Goal: Task Accomplishment & Management: Manage account settings

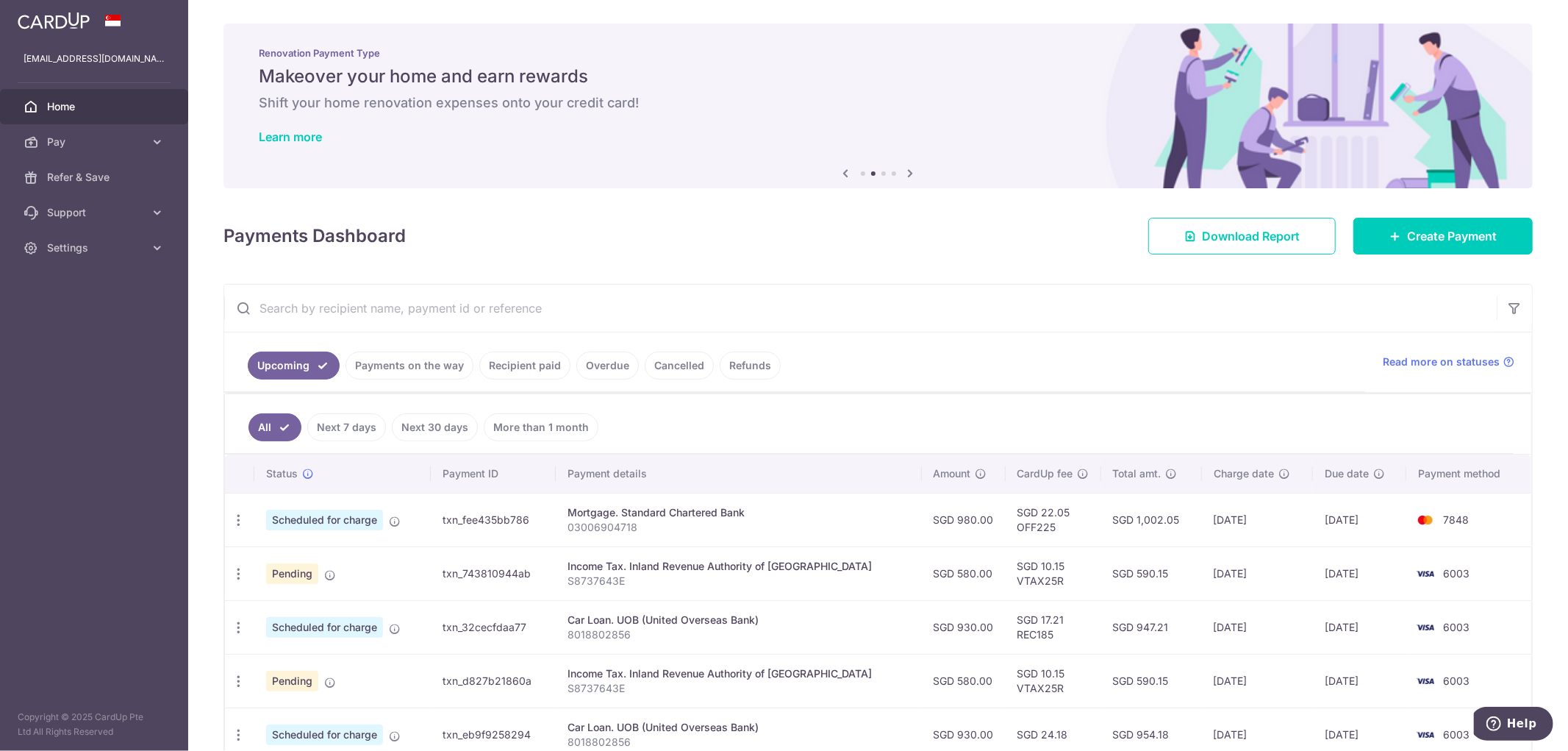
scroll to position [163, 0]
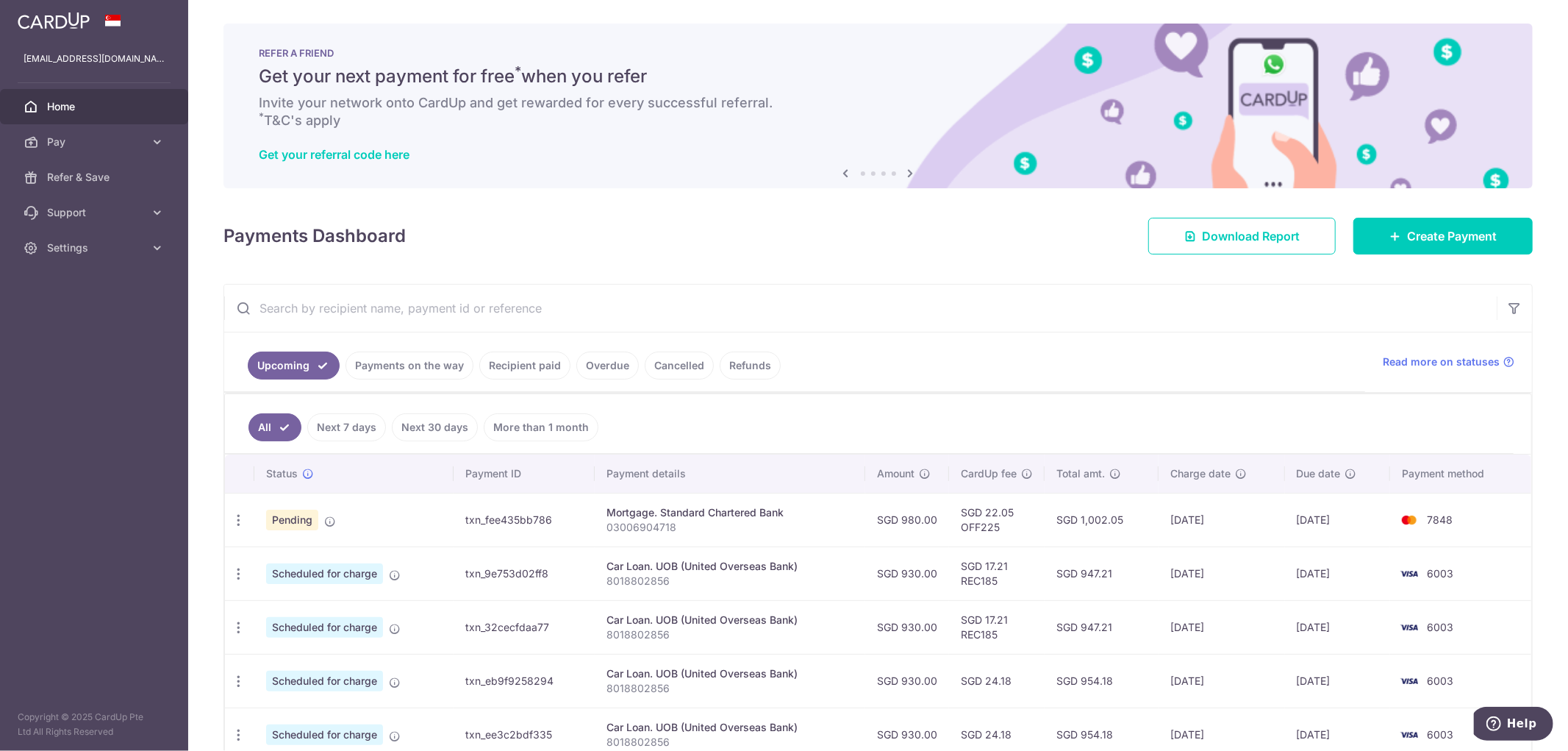
scroll to position [82, 0]
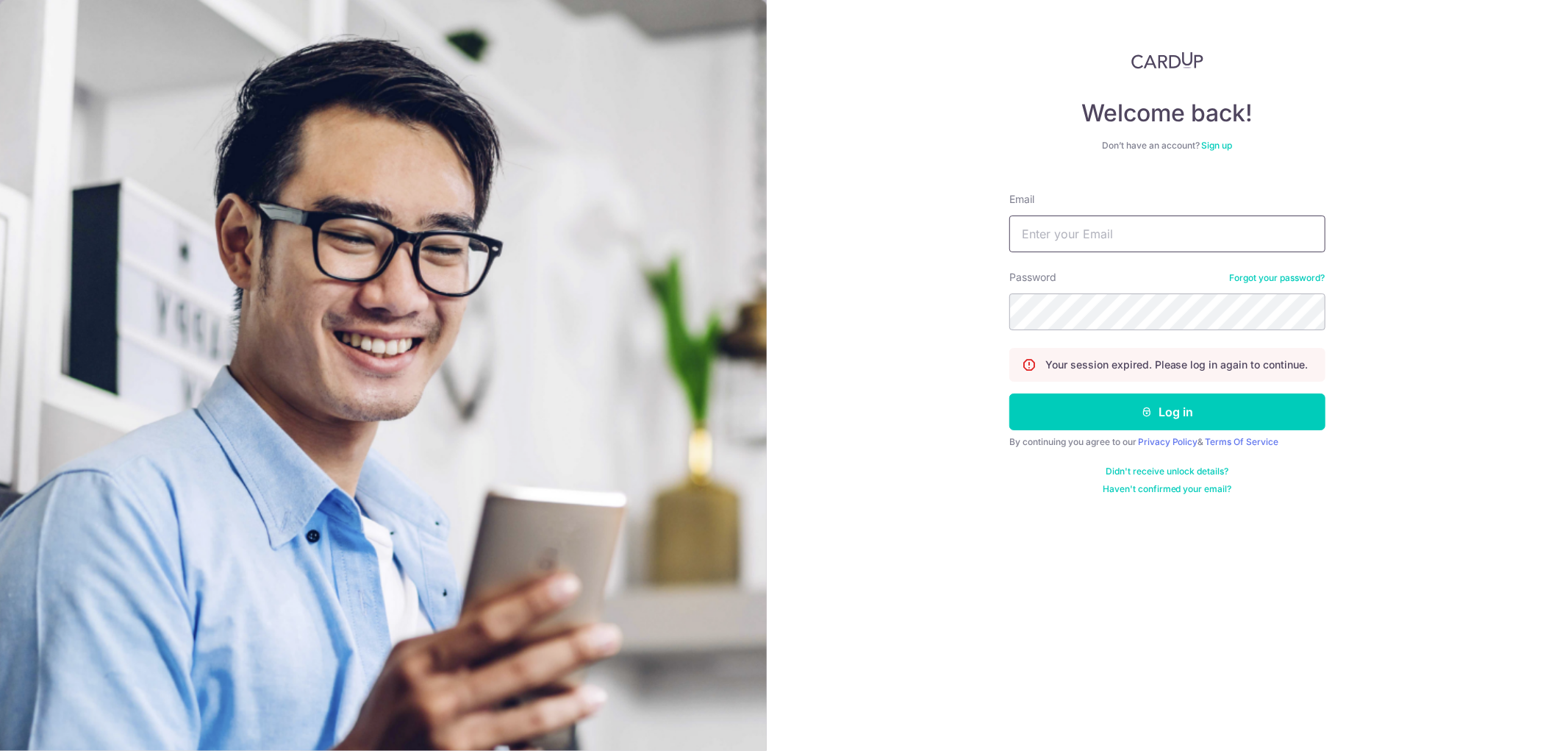
click at [1083, 222] on input "Email" at bounding box center [1167, 234] width 316 height 37
type input "[EMAIL_ADDRESS][DOMAIN_NAME]"
click at [1010, 393] on button "Log in" at bounding box center [1167, 411] width 316 height 37
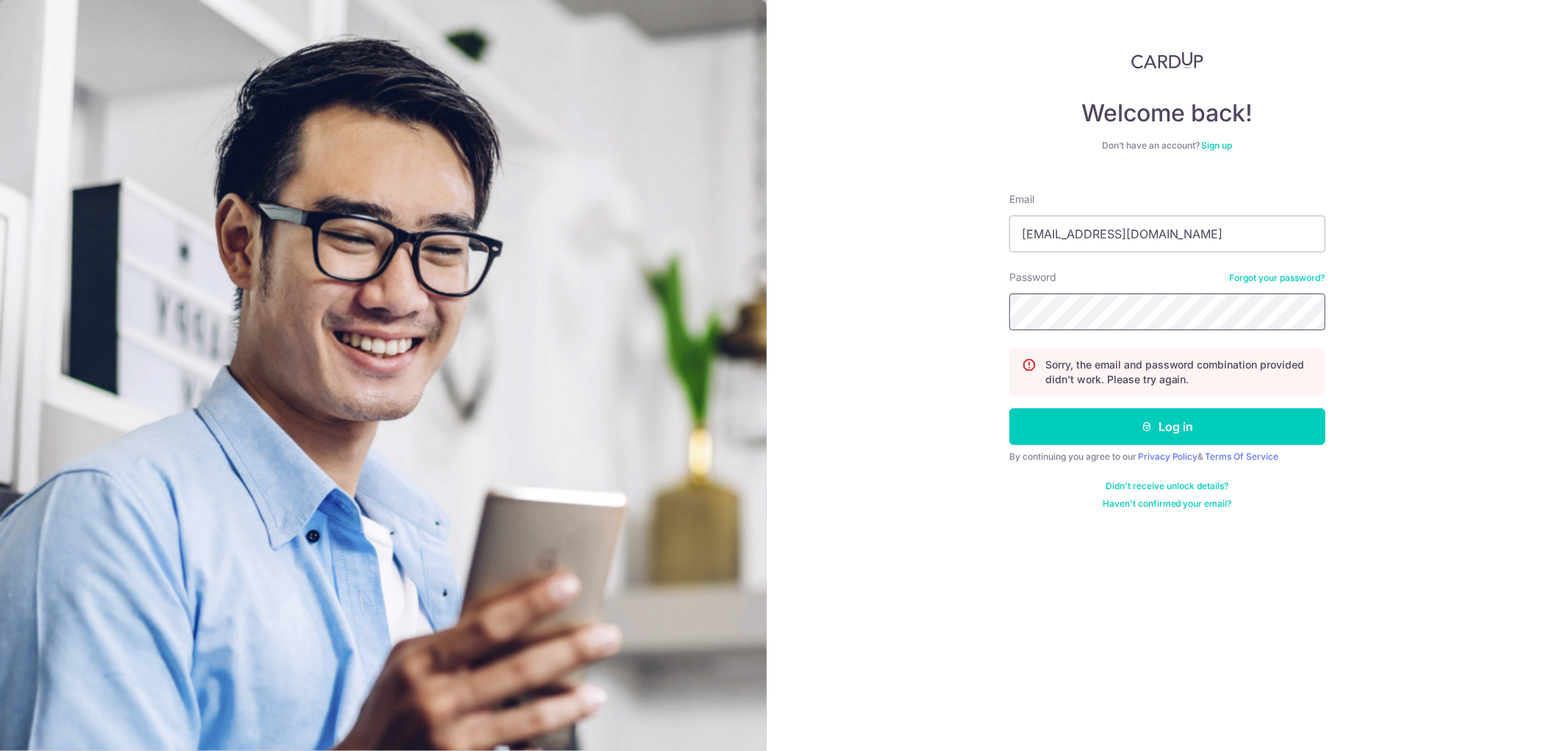
click at [1010, 408] on button "Log in" at bounding box center [1167, 427] width 316 height 37
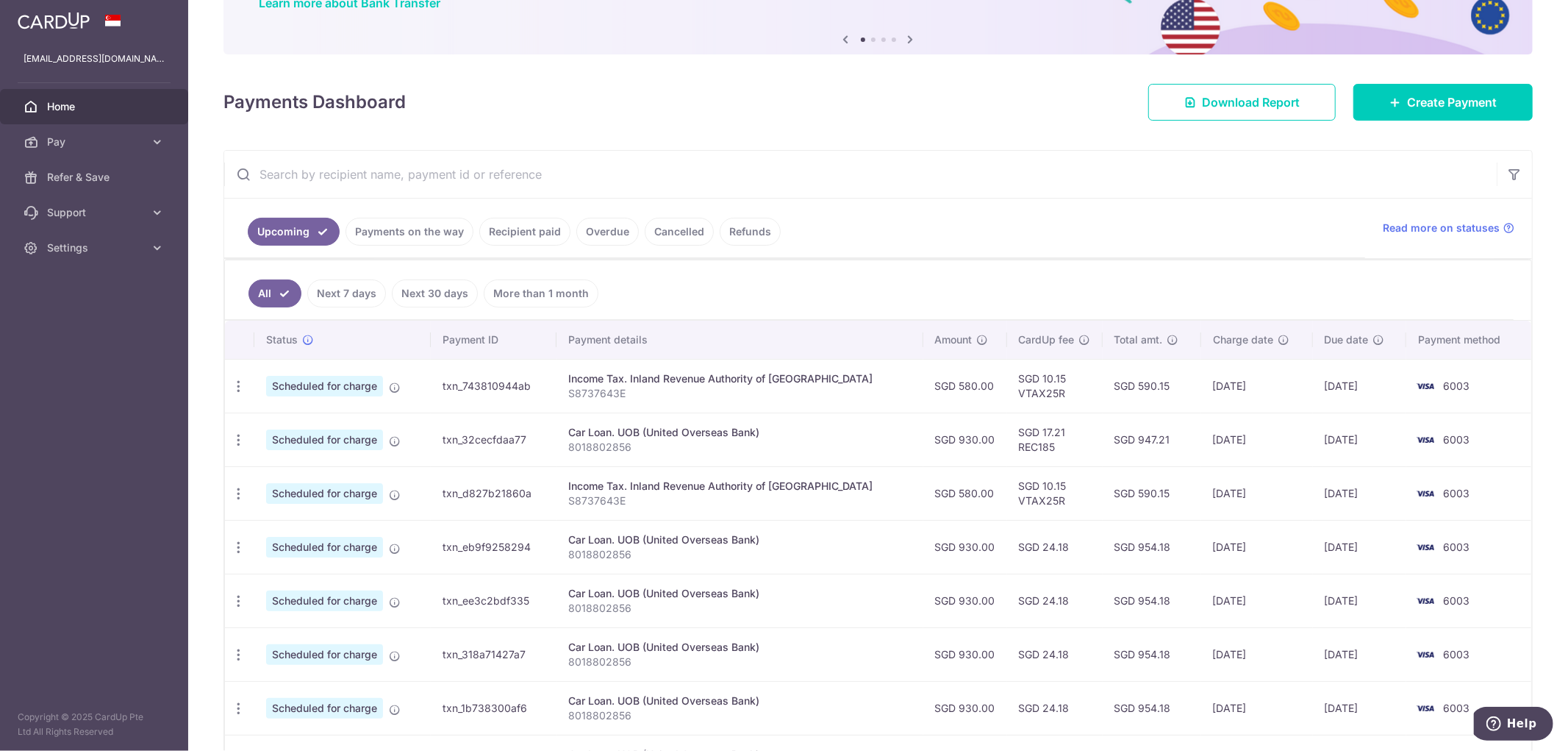
scroll to position [163, 0]
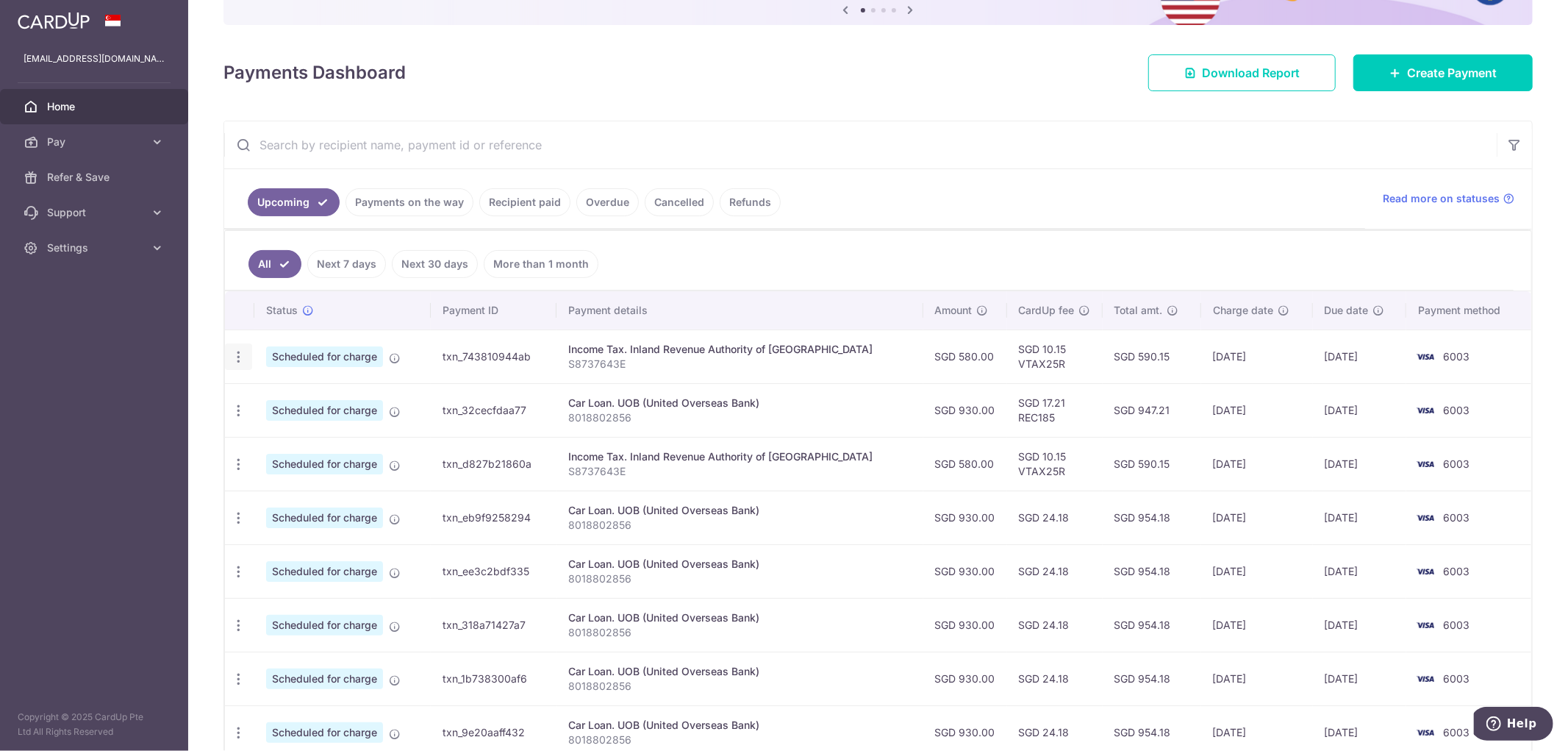
click at [239, 361] on icon "button" at bounding box center [239, 357] width 15 height 15
click at [267, 406] on span "Update payment" at bounding box center [317, 397] width 100 height 17
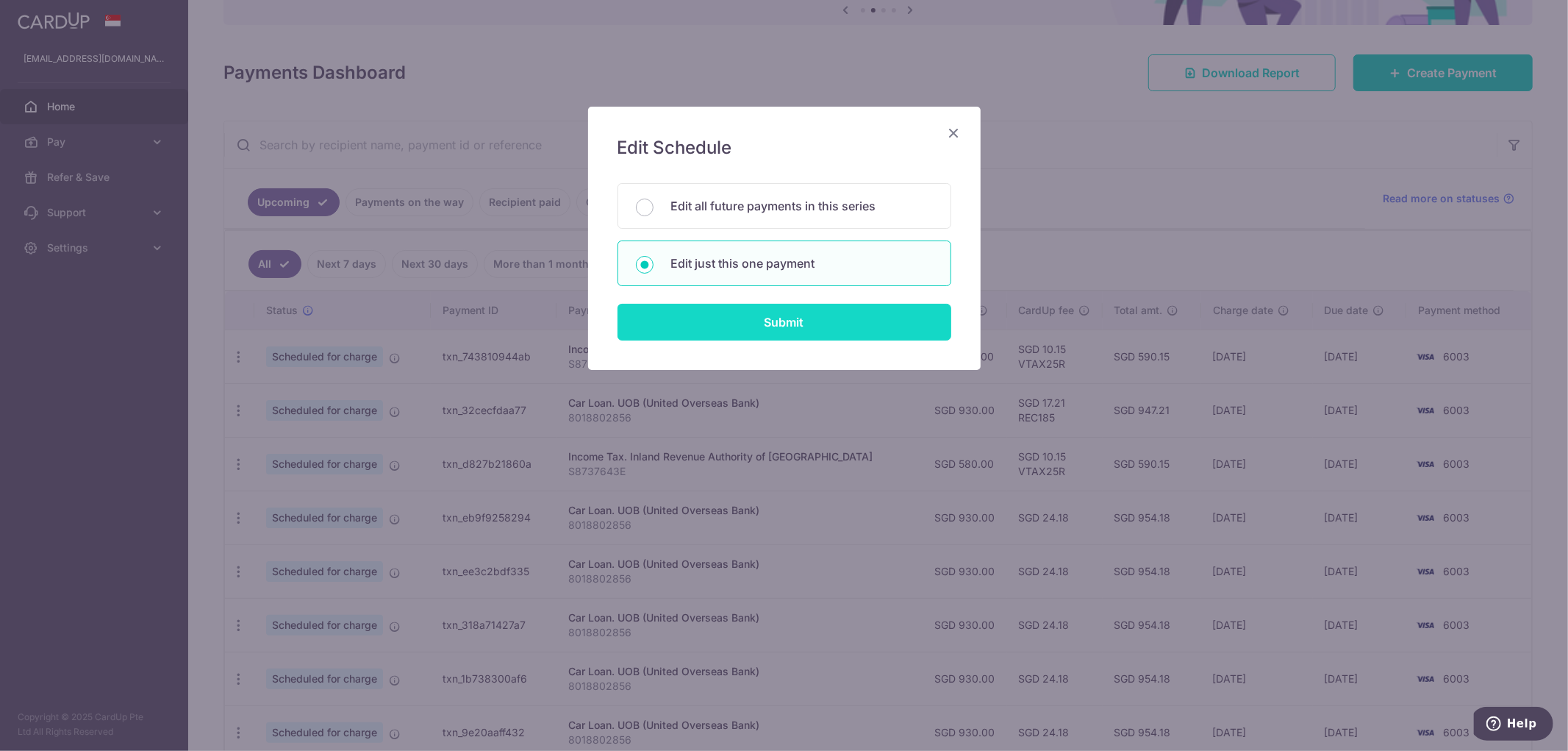
click at [821, 322] on input "Submit" at bounding box center [784, 322] width 334 height 37
radio input "true"
type input "580.00"
type input "[DATE]"
type input "S8737643E"
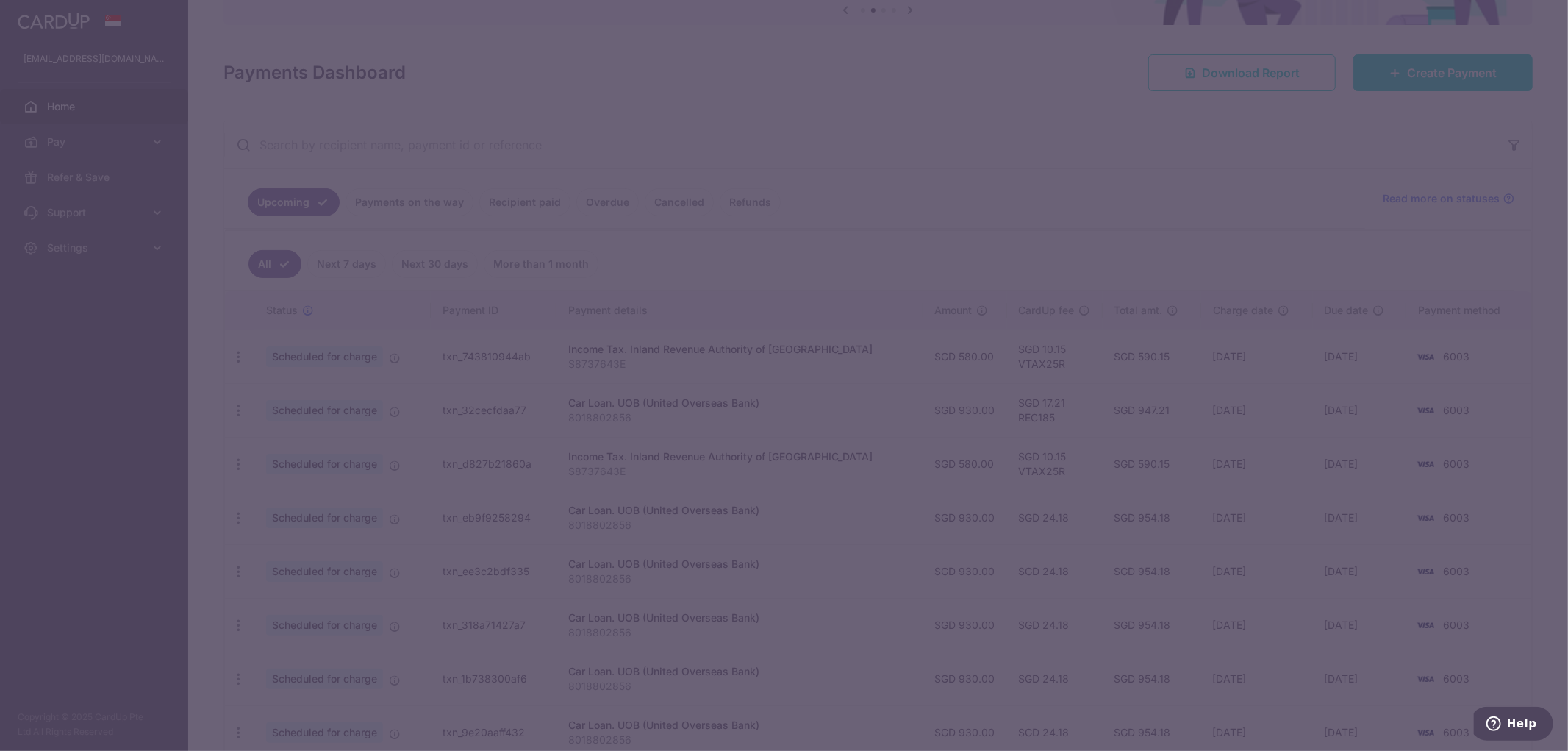
type input "VTAX25R"
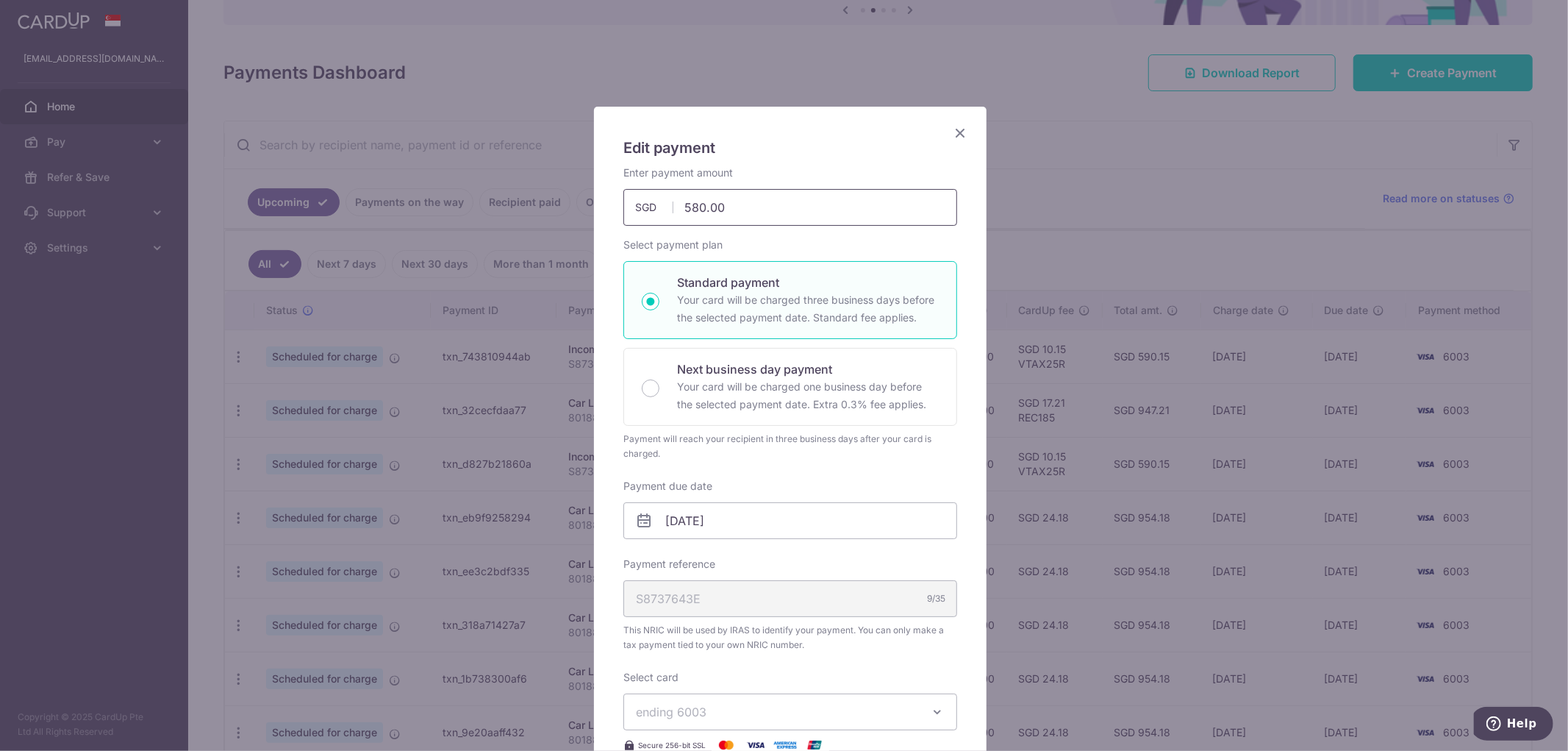
click at [694, 204] on input "580.00" at bounding box center [790, 207] width 334 height 37
type input "588.00"
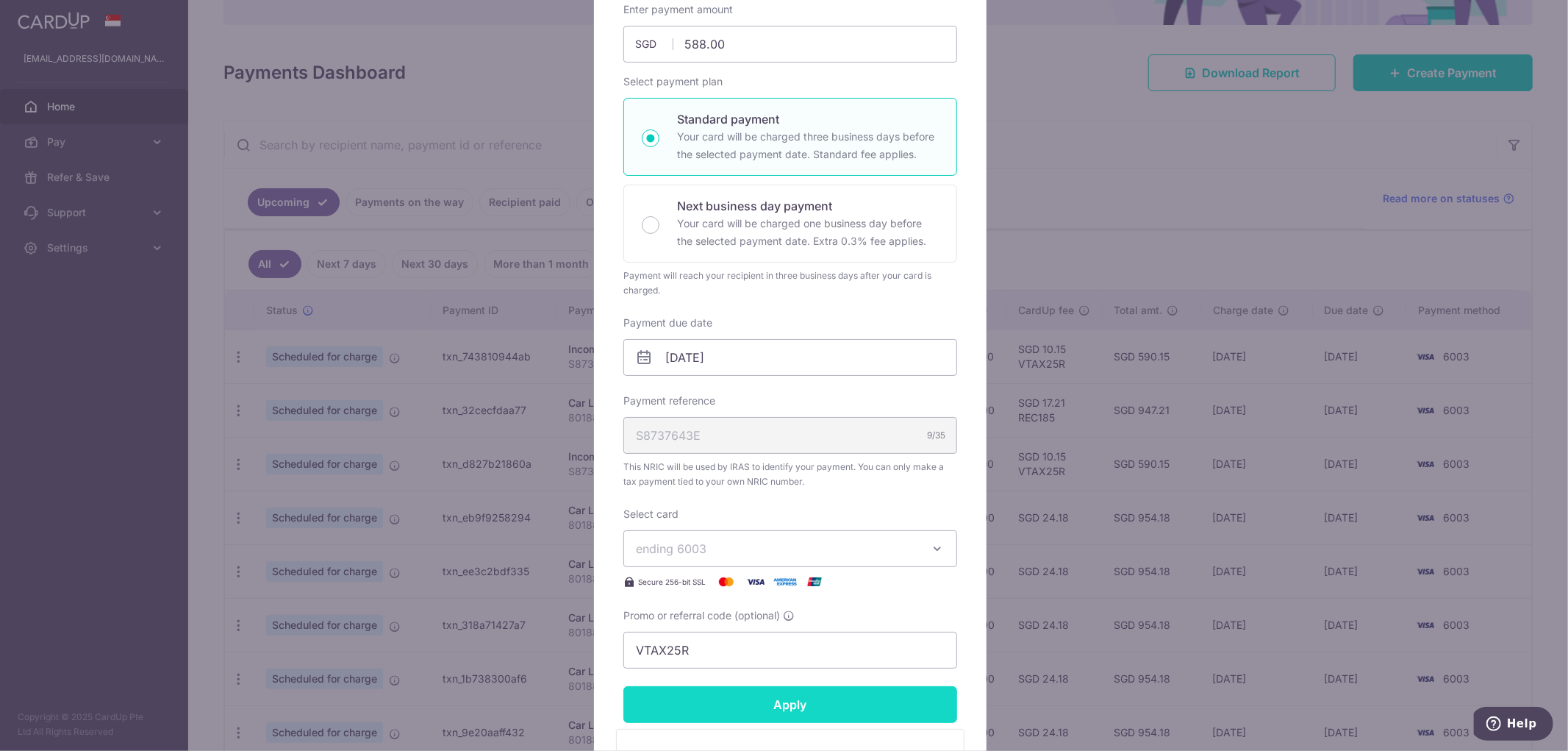
click at [791, 697] on form "By clicking apply, you will make changes to all payments to Inland Revenue Auth…" at bounding box center [790, 447] width 334 height 890
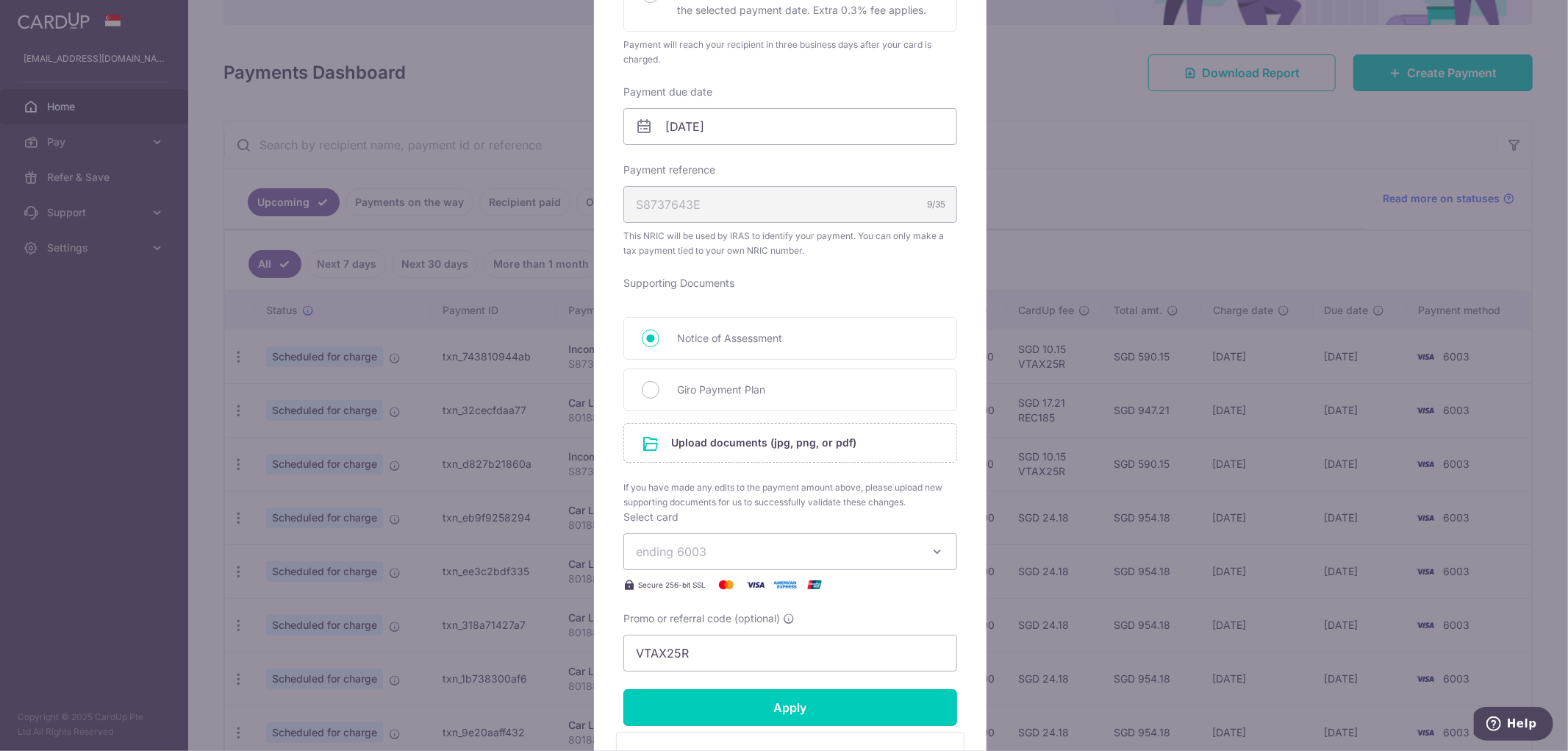
scroll to position [408, 0]
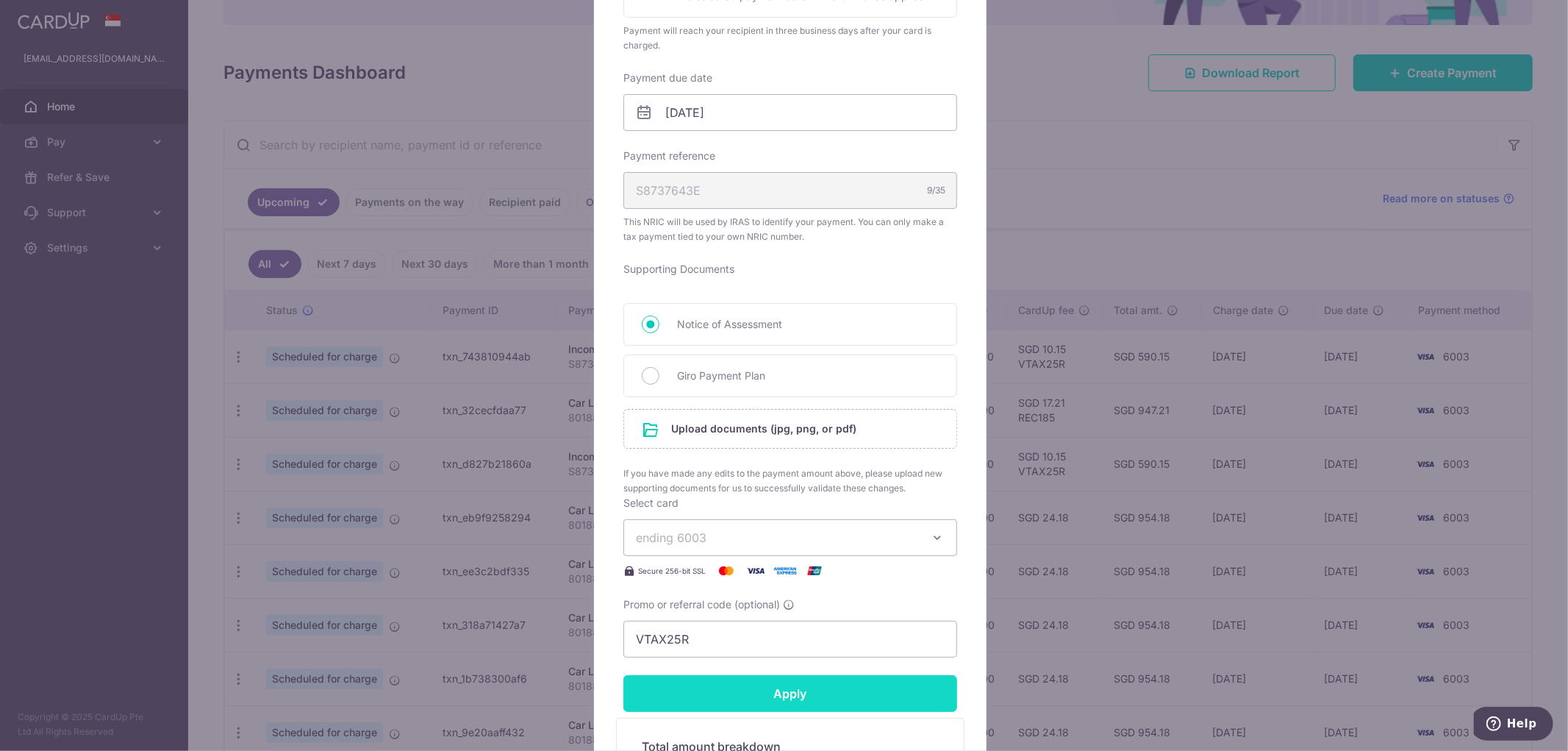
click at [793, 710] on input "Apply" at bounding box center [790, 693] width 334 height 37
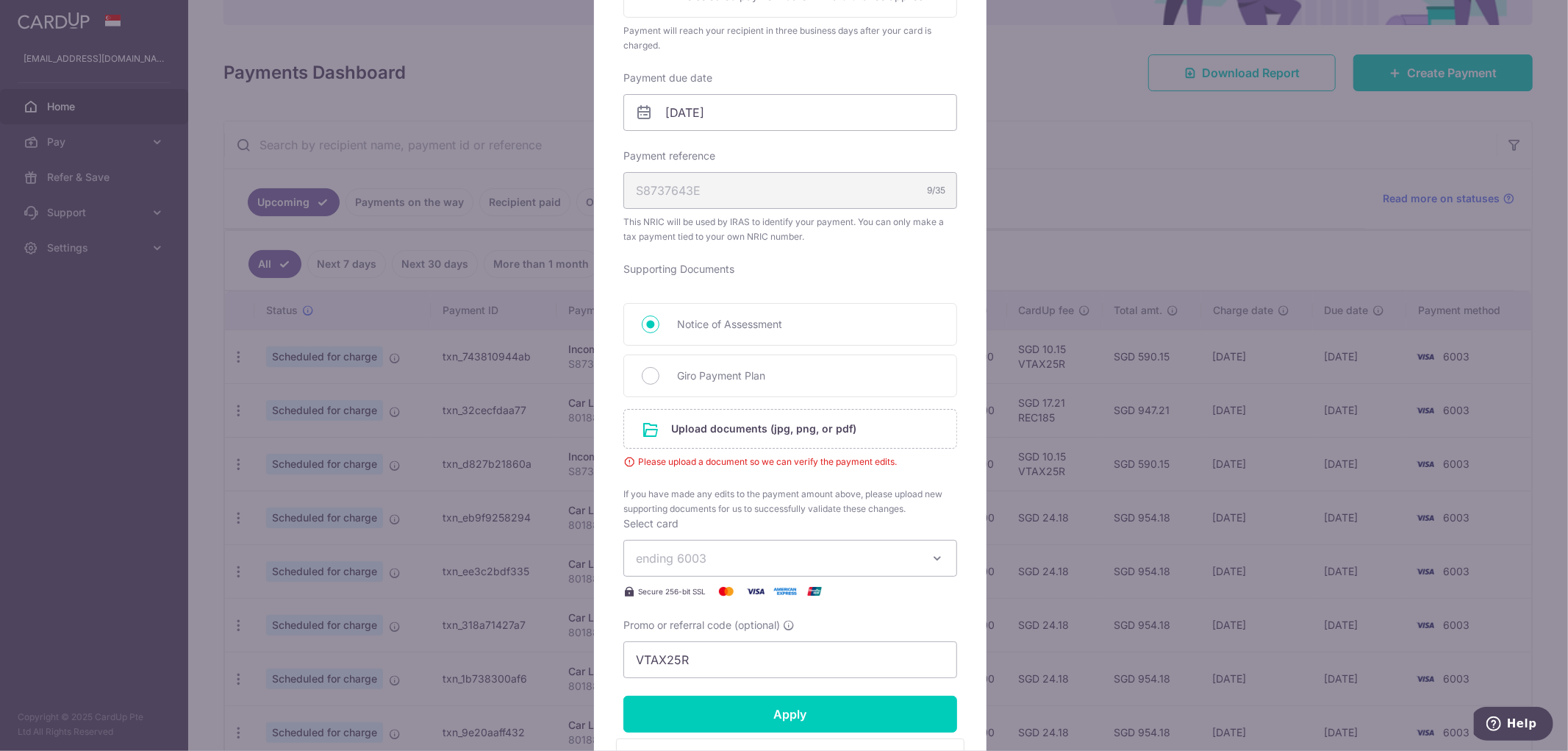
scroll to position [490, 0]
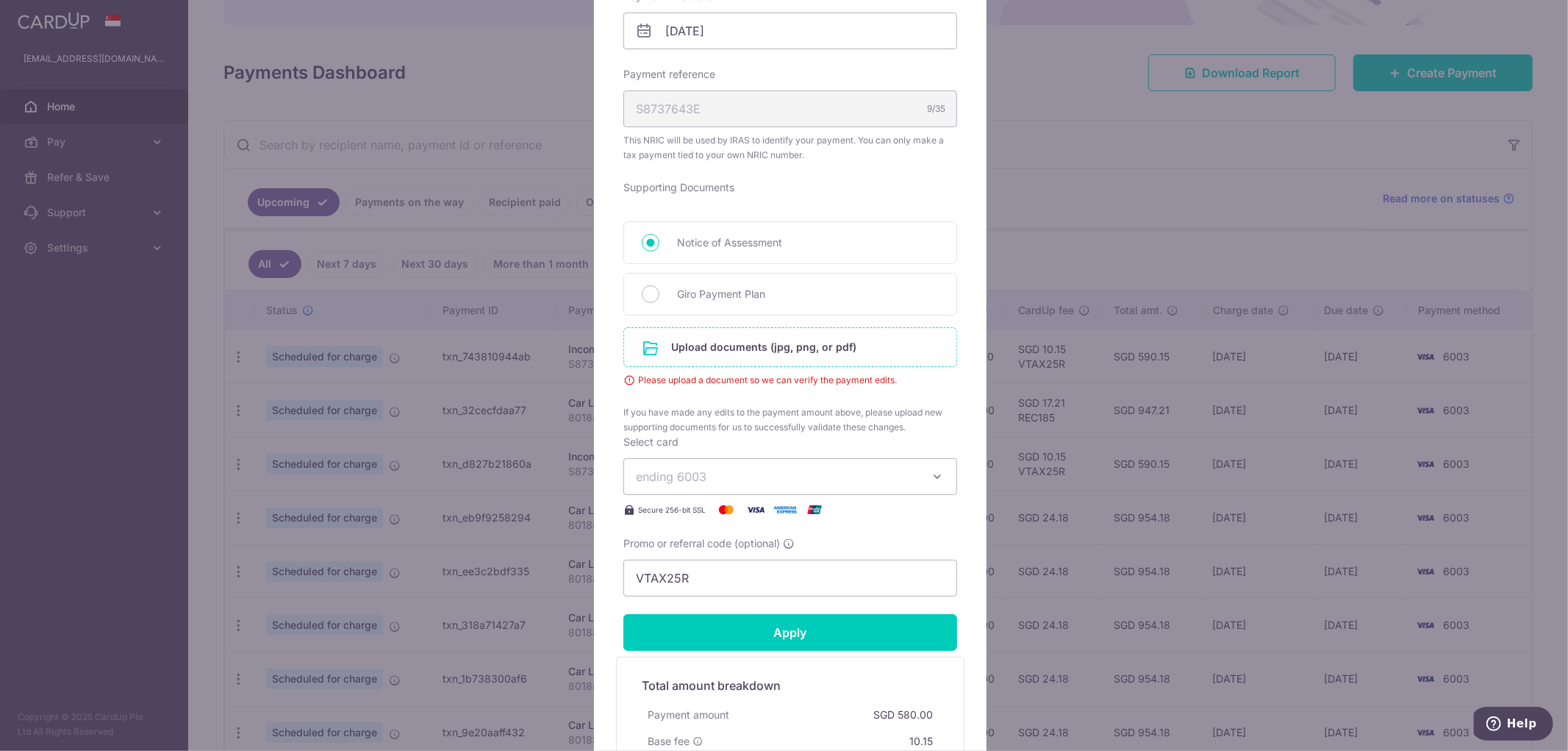
click at [784, 348] on input "file" at bounding box center [790, 347] width 332 height 38
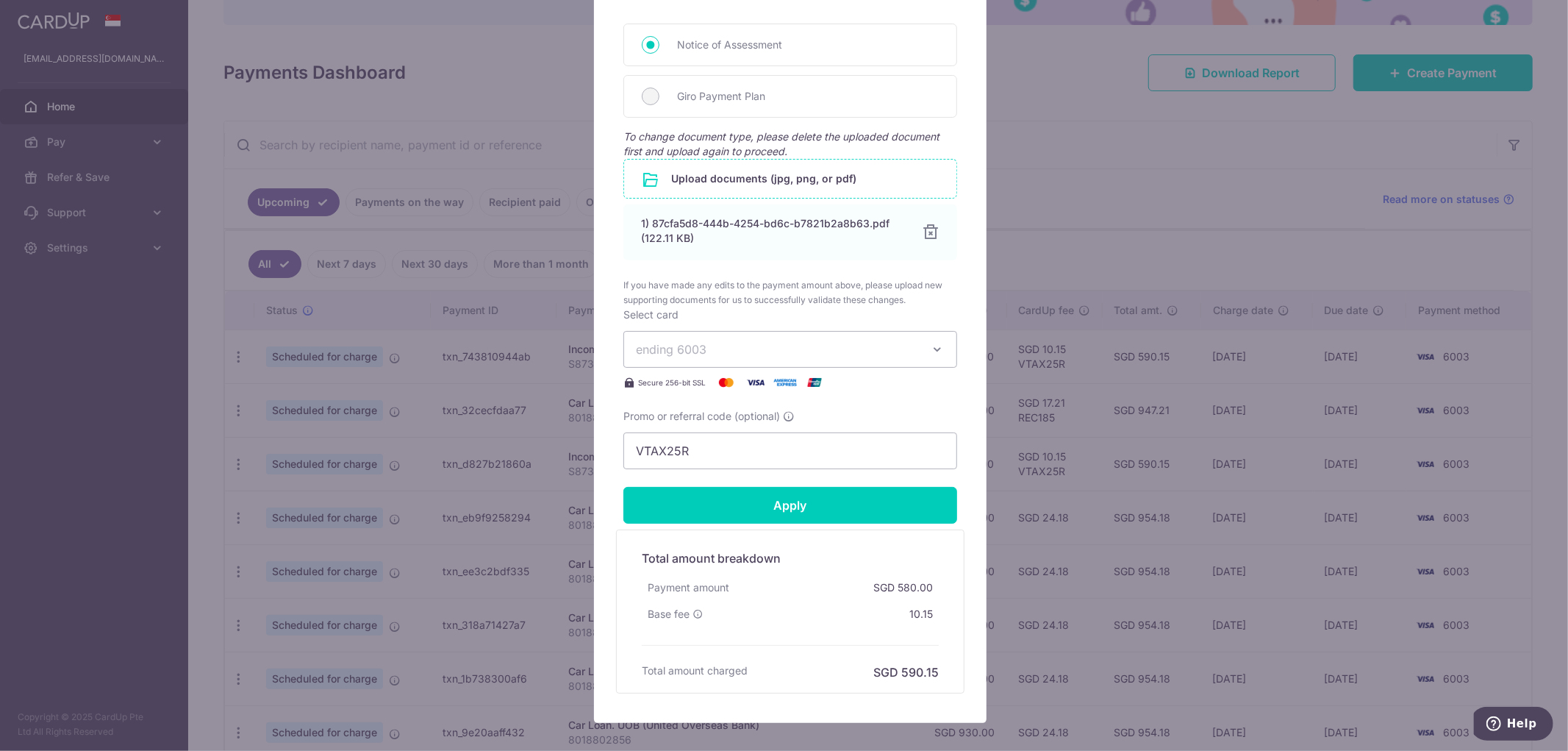
scroll to position [735, 0]
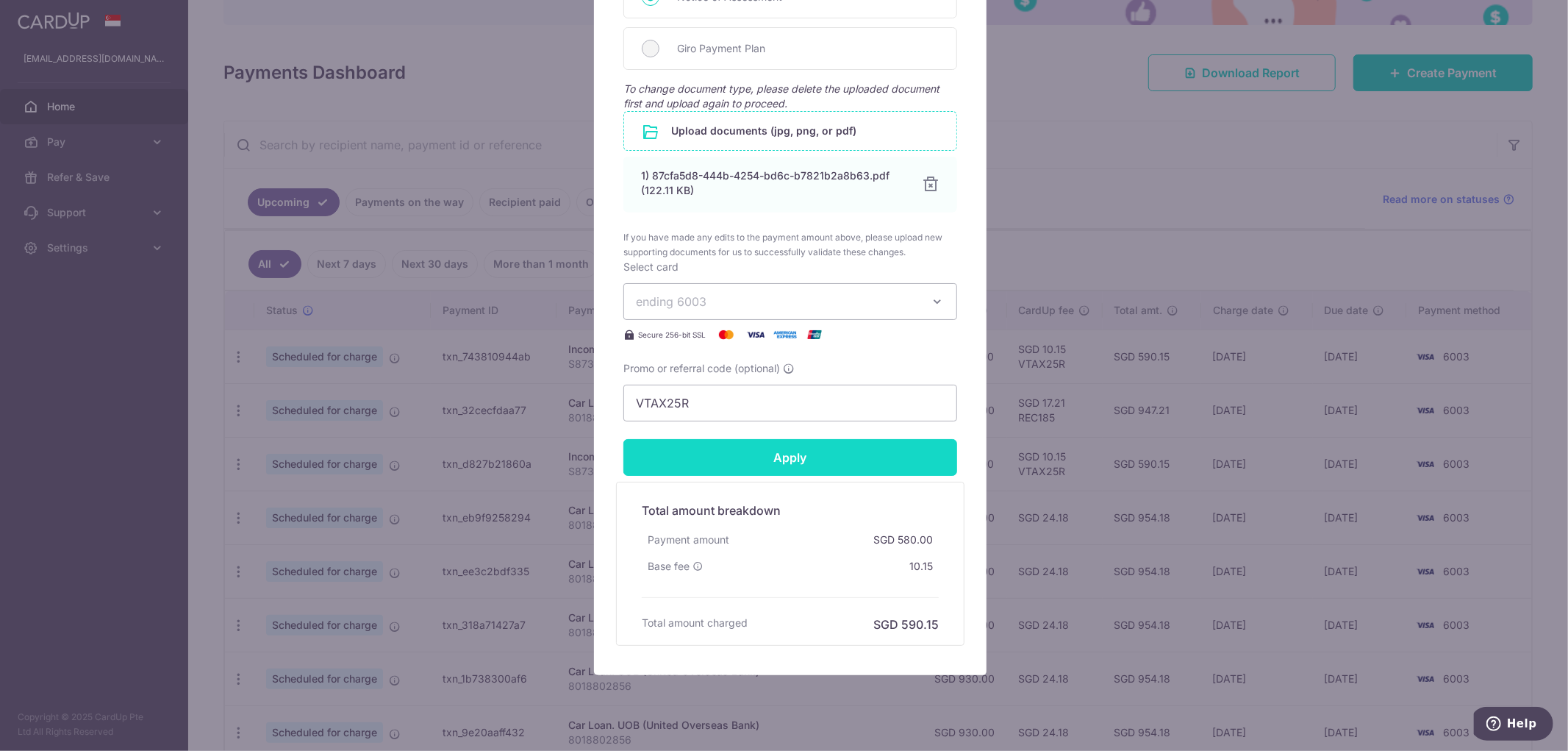
click at [803, 472] on input "Apply" at bounding box center [790, 457] width 334 height 37
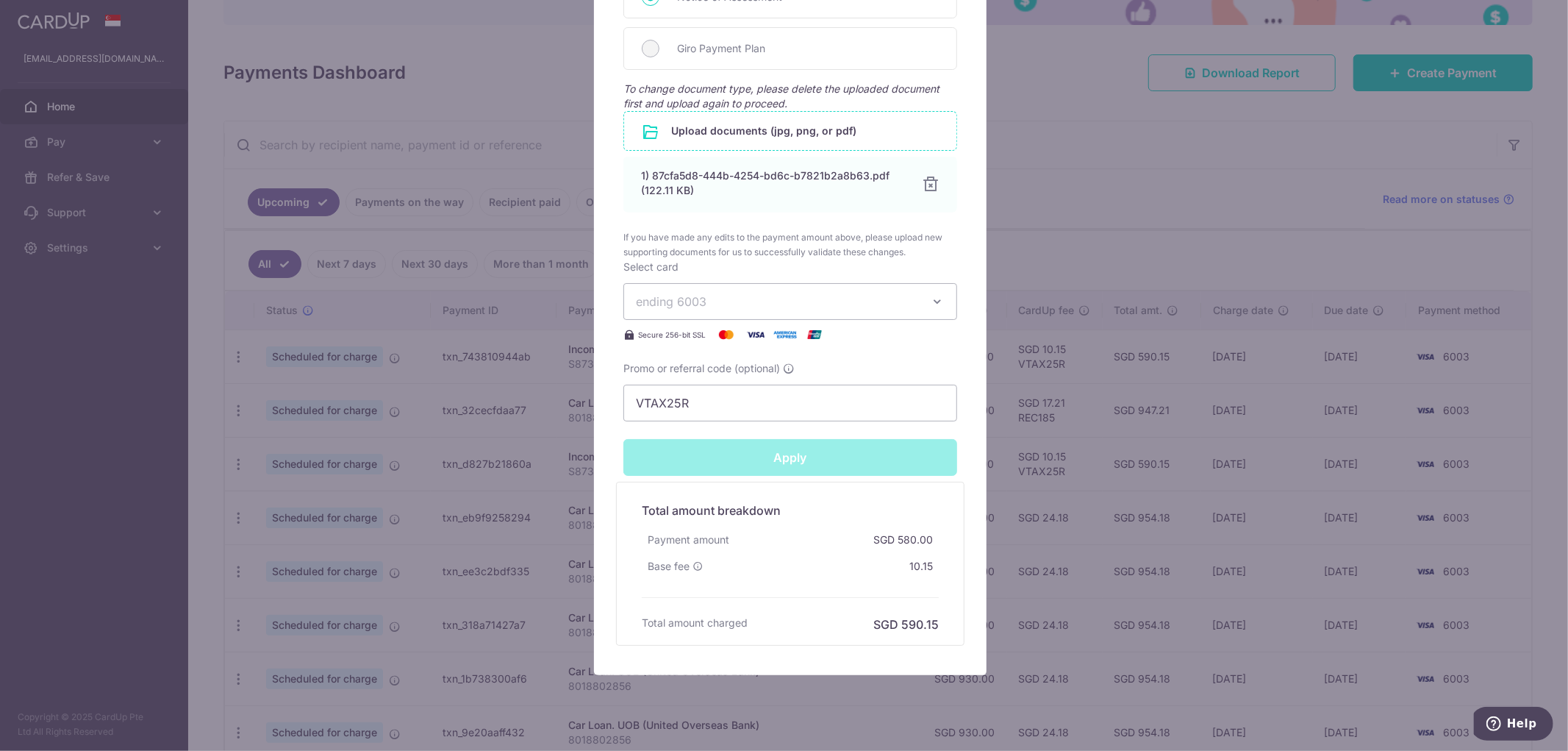
type input "Successfully Applied"
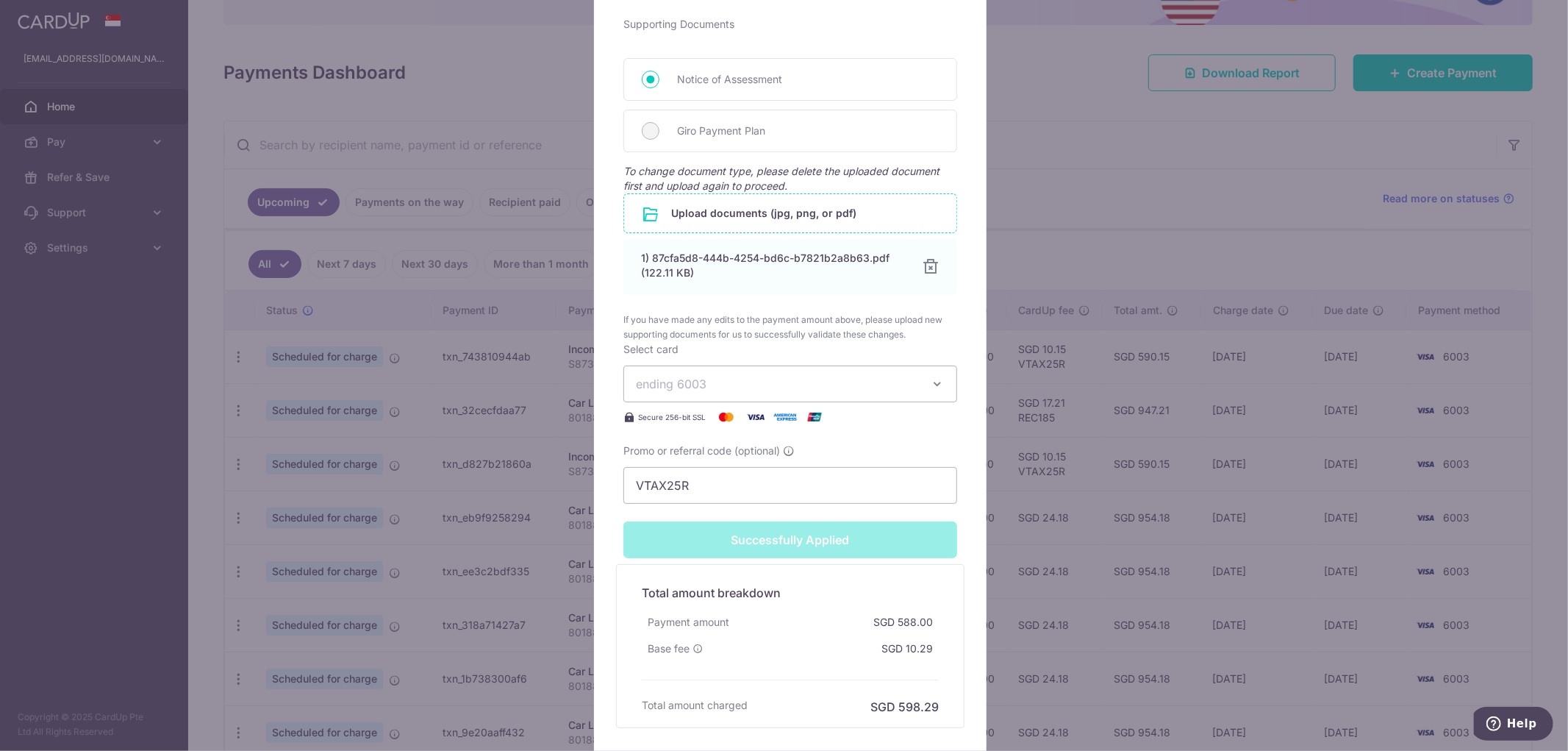
click at [1133, 136] on div "Edit payment By clicking apply, you will make changes to all payments to Inland…" at bounding box center [784, 375] width 1568 height 751
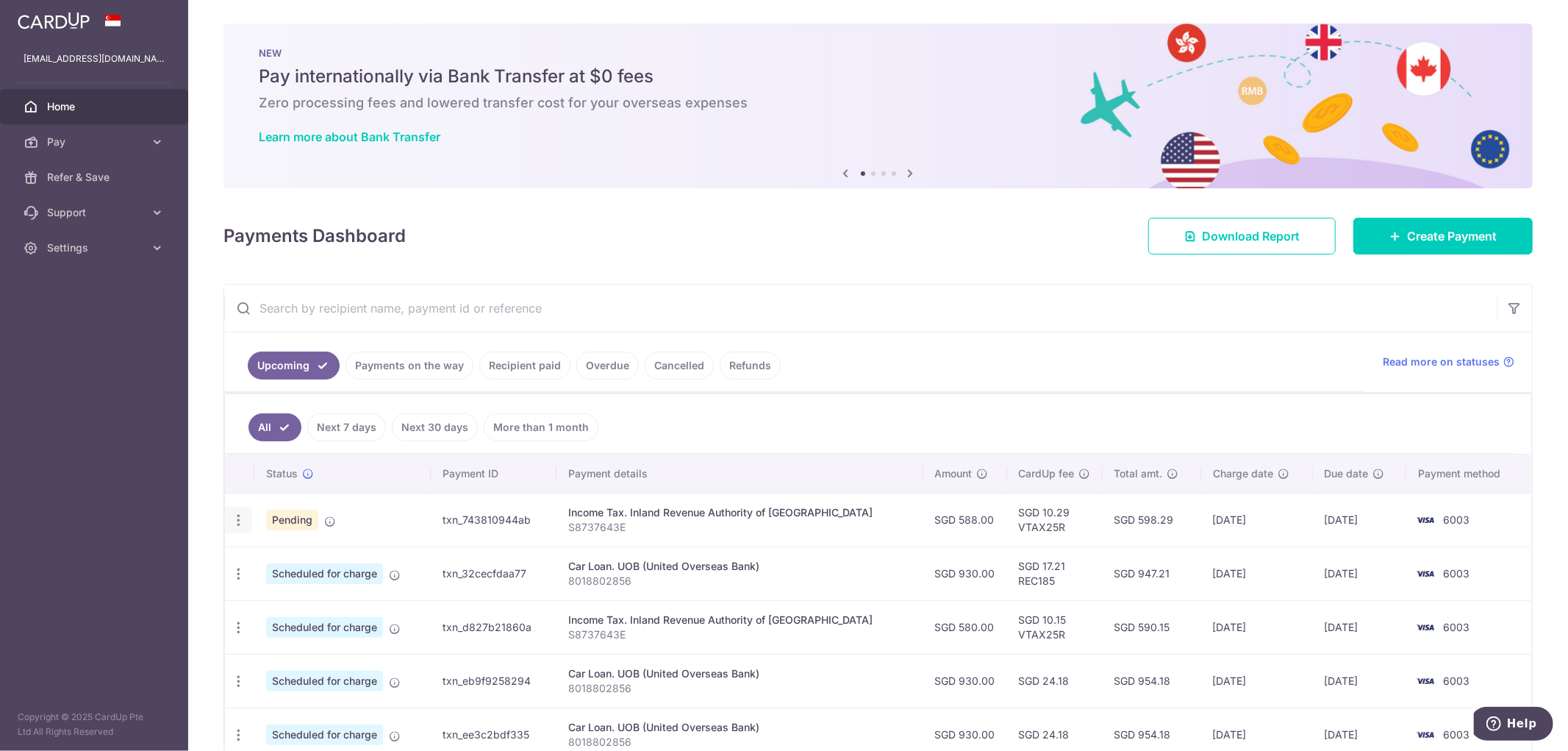
click at [242, 520] on icon "button" at bounding box center [239, 520] width 15 height 15
click at [273, 559] on span "Update payment" at bounding box center [317, 560] width 100 height 17
radio input "true"
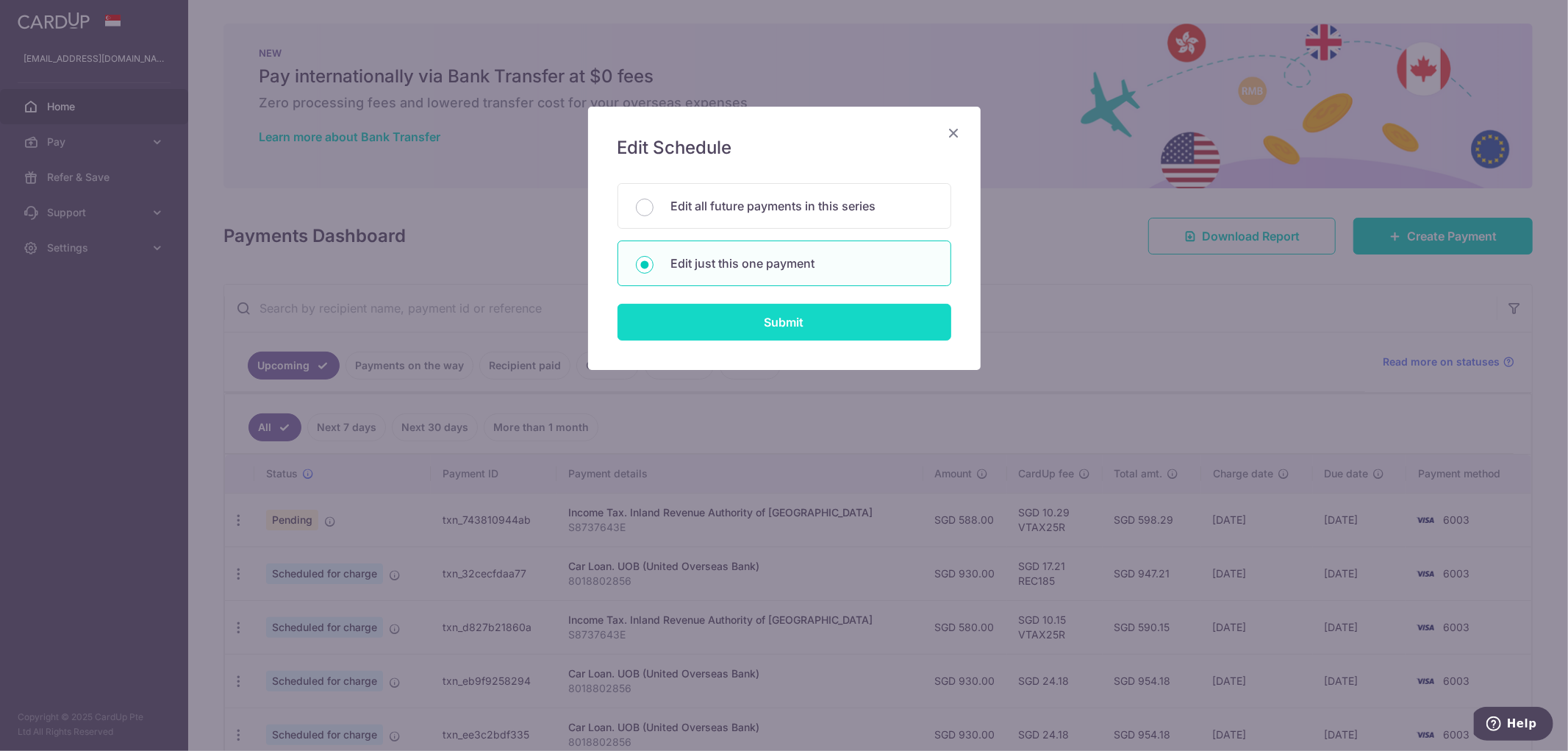
click at [777, 328] on input "Submit" at bounding box center [784, 322] width 334 height 37
radio input "true"
type input "588.00"
type input "[DATE]"
type input "S8737643E"
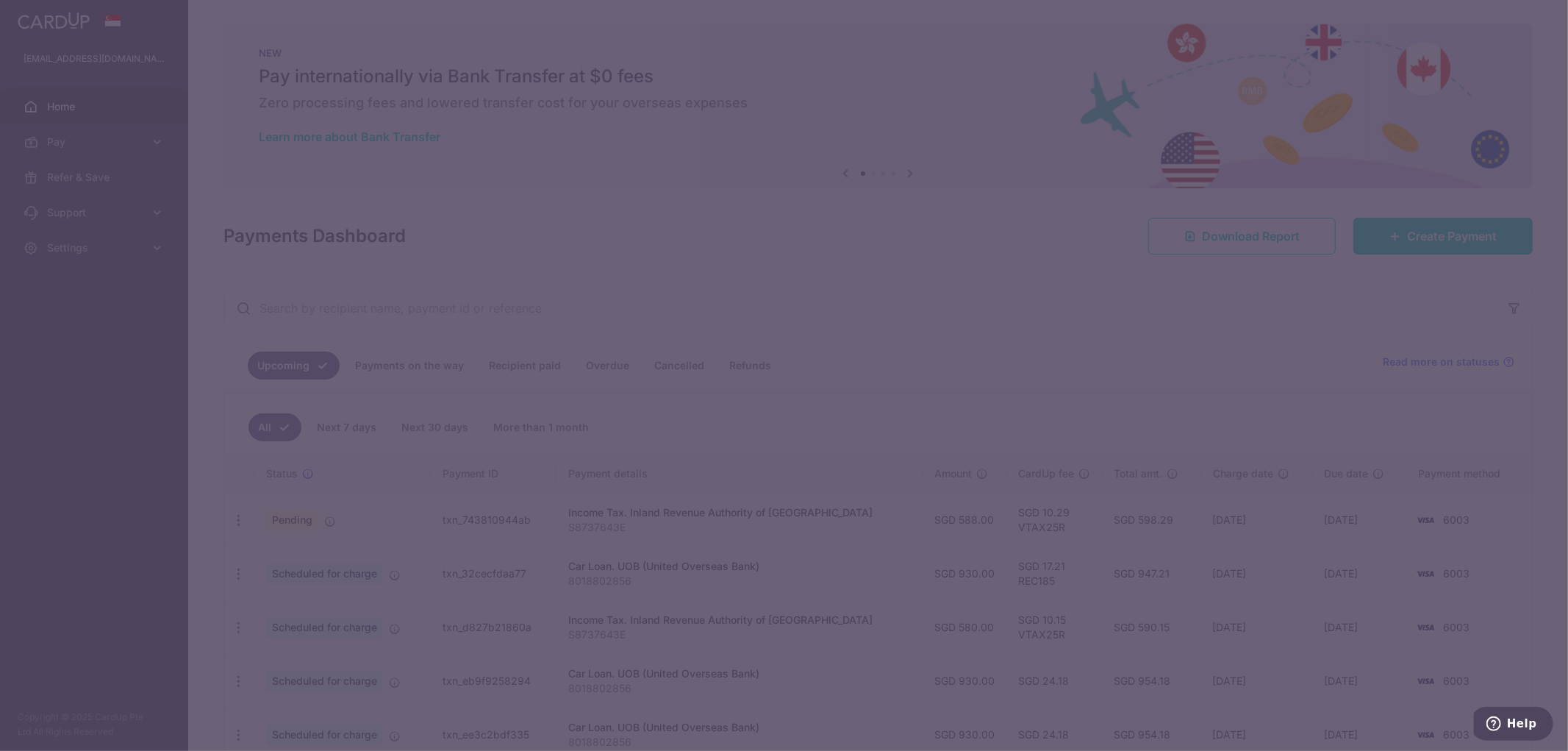
type input "VTAX25R"
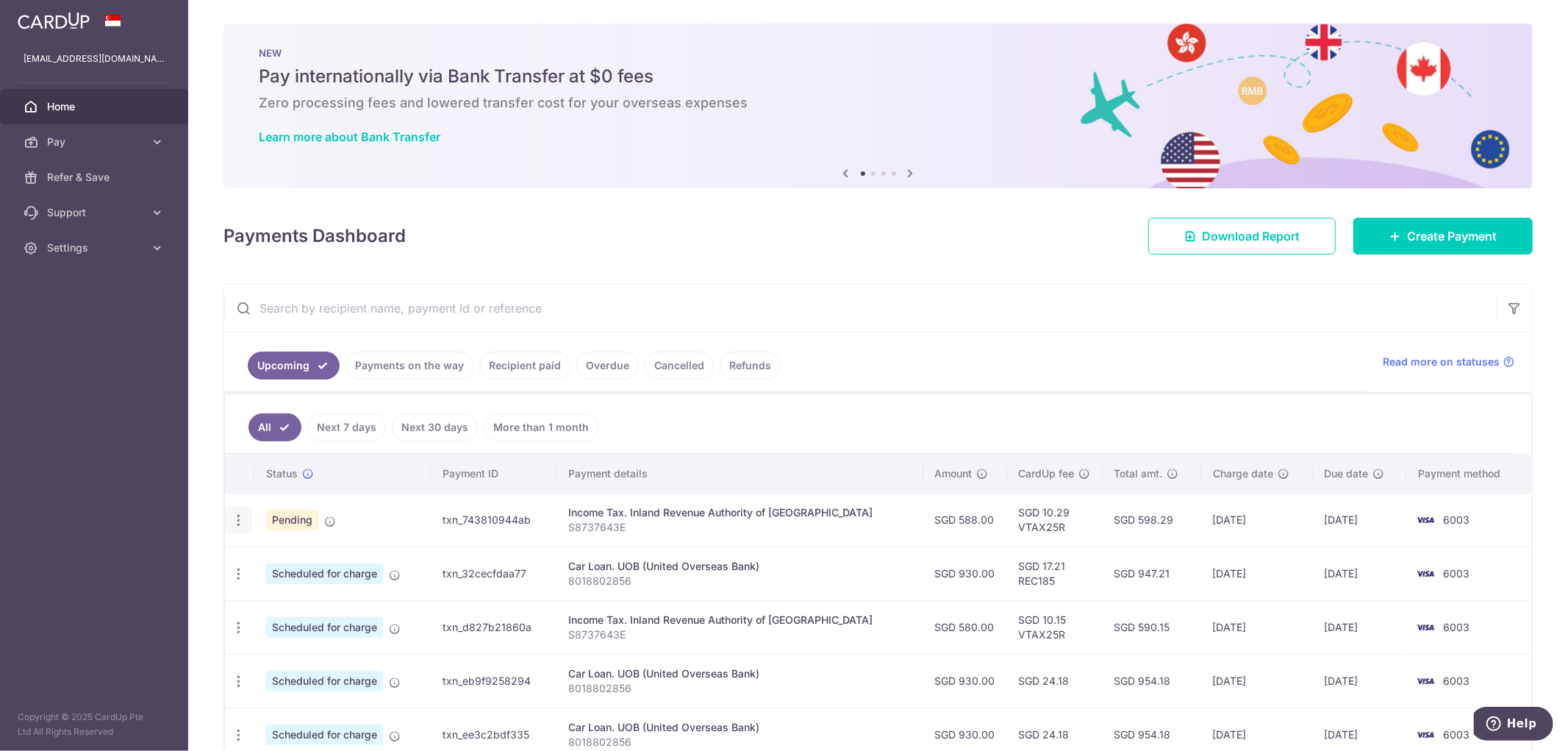
click at [241, 527] on icon "button" at bounding box center [239, 520] width 15 height 15
click at [284, 568] on span "Update payment" at bounding box center [317, 560] width 100 height 17
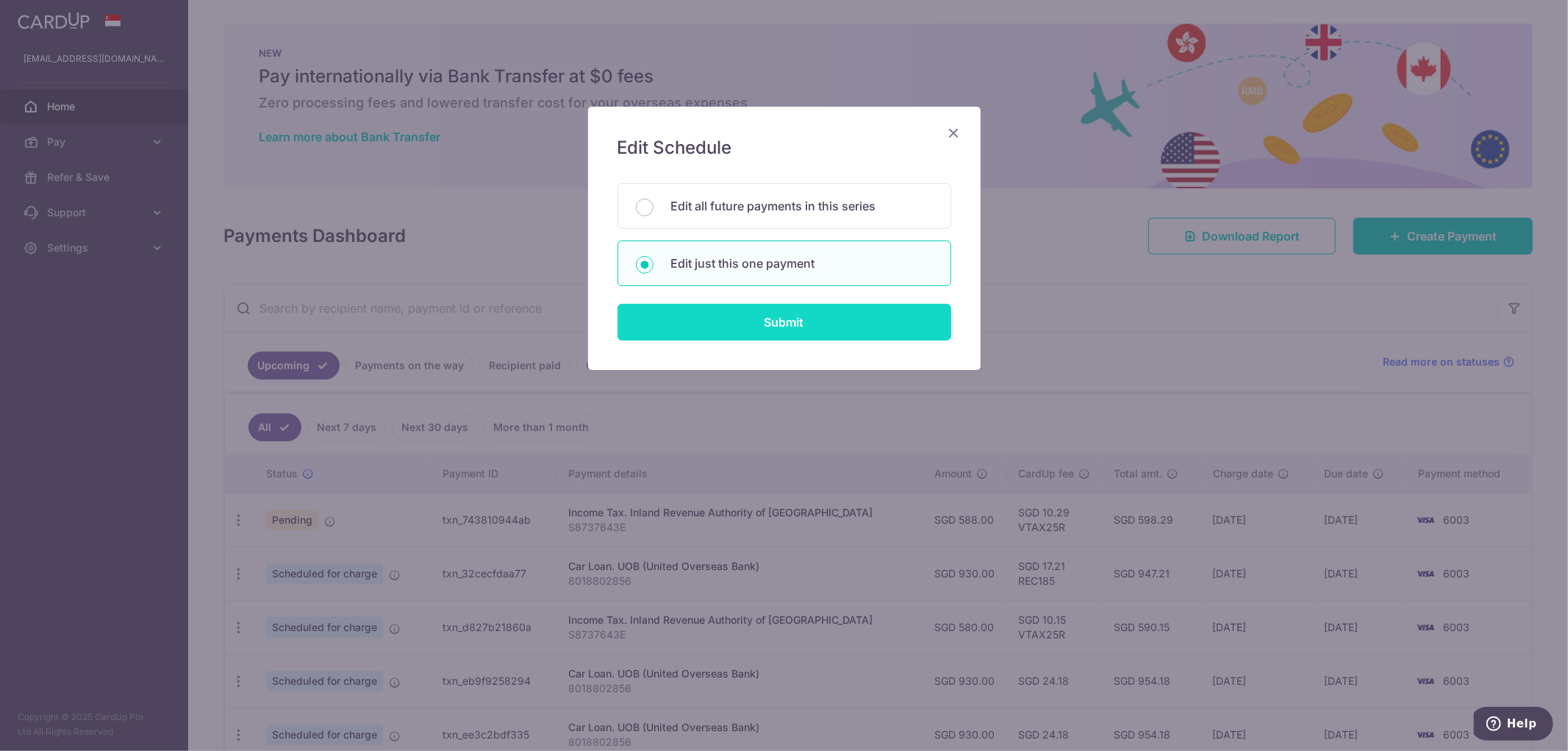
click at [803, 327] on input "Submit" at bounding box center [784, 322] width 334 height 37
radio input "true"
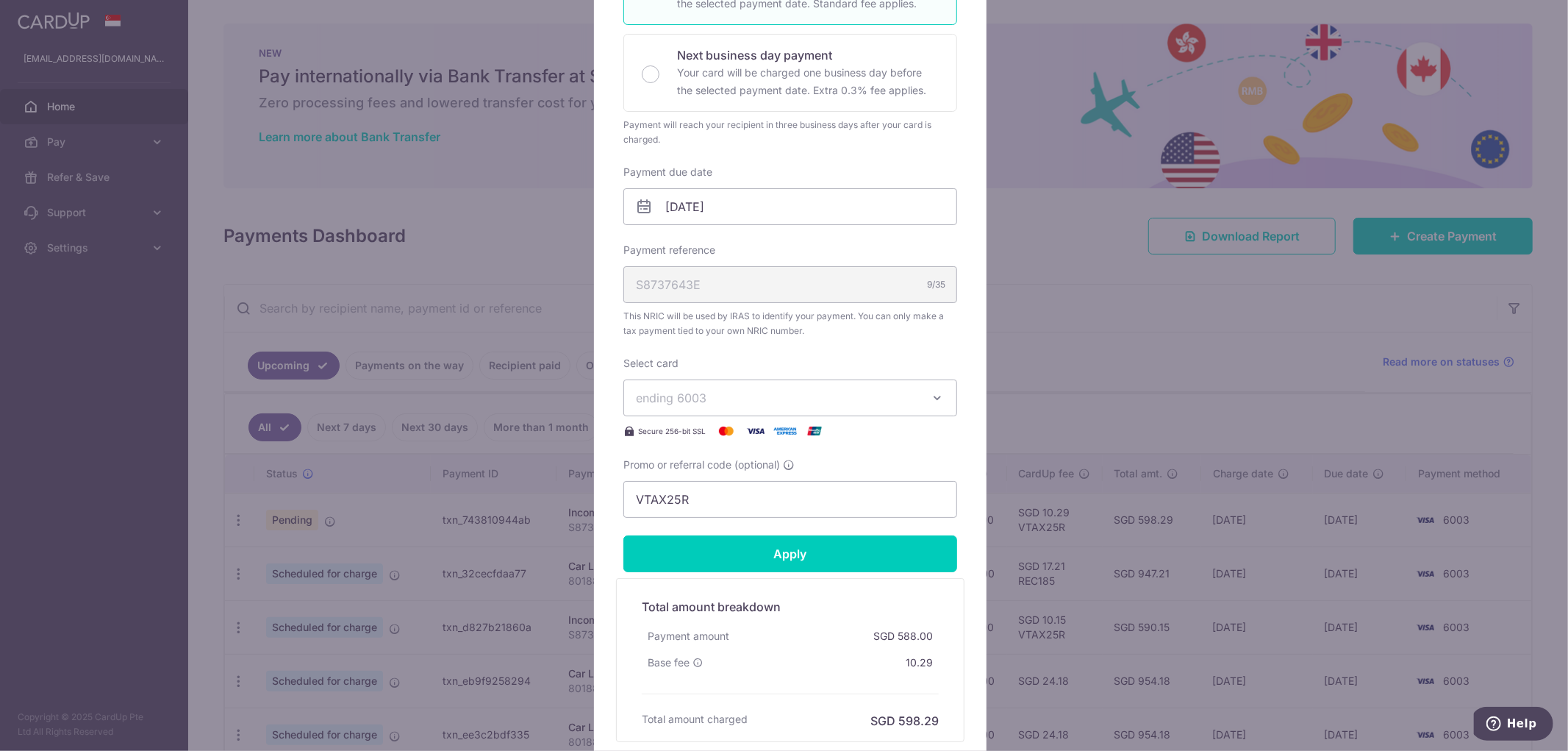
scroll to position [163, 0]
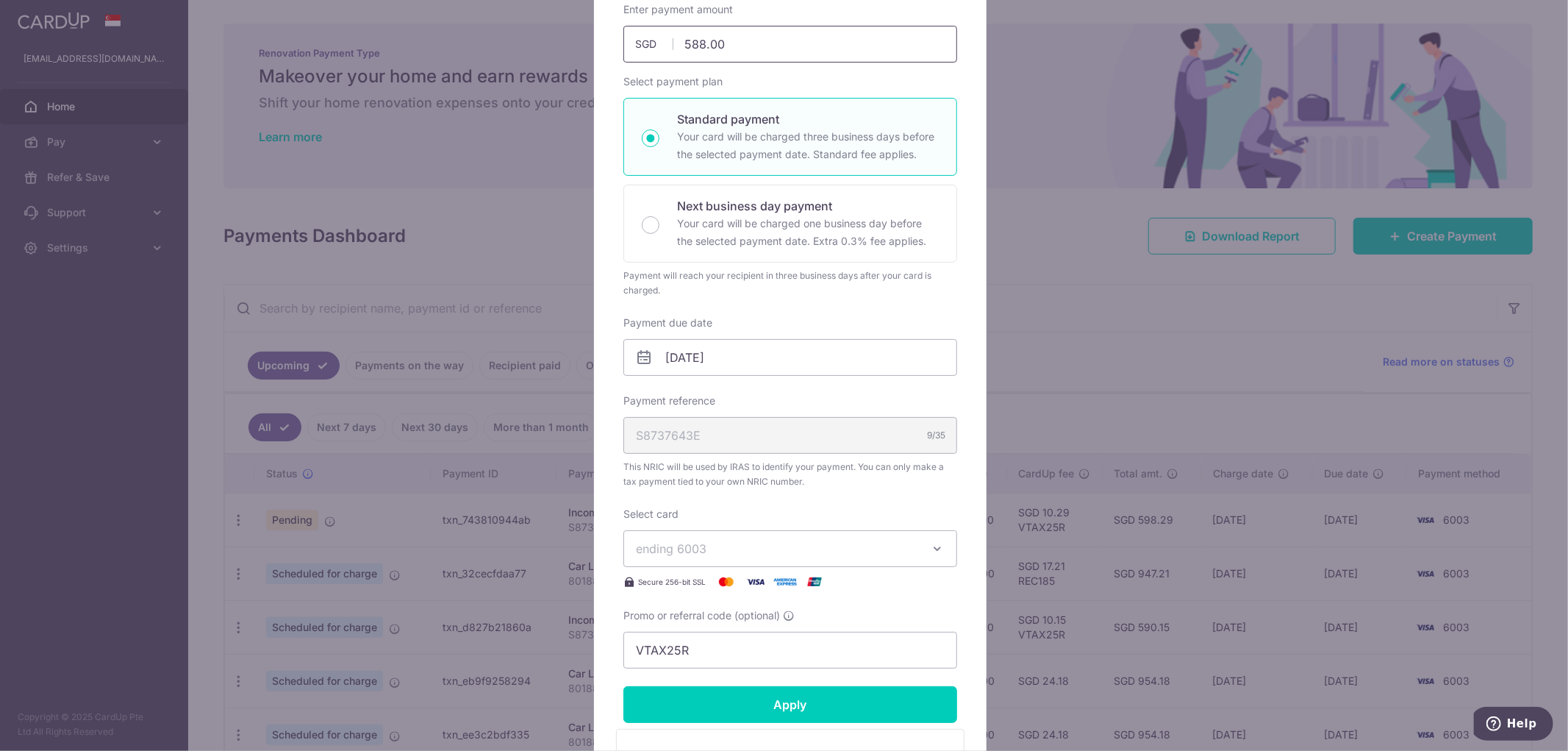
click at [692, 39] on input "588.00" at bounding box center [790, 44] width 334 height 37
type input "589.00"
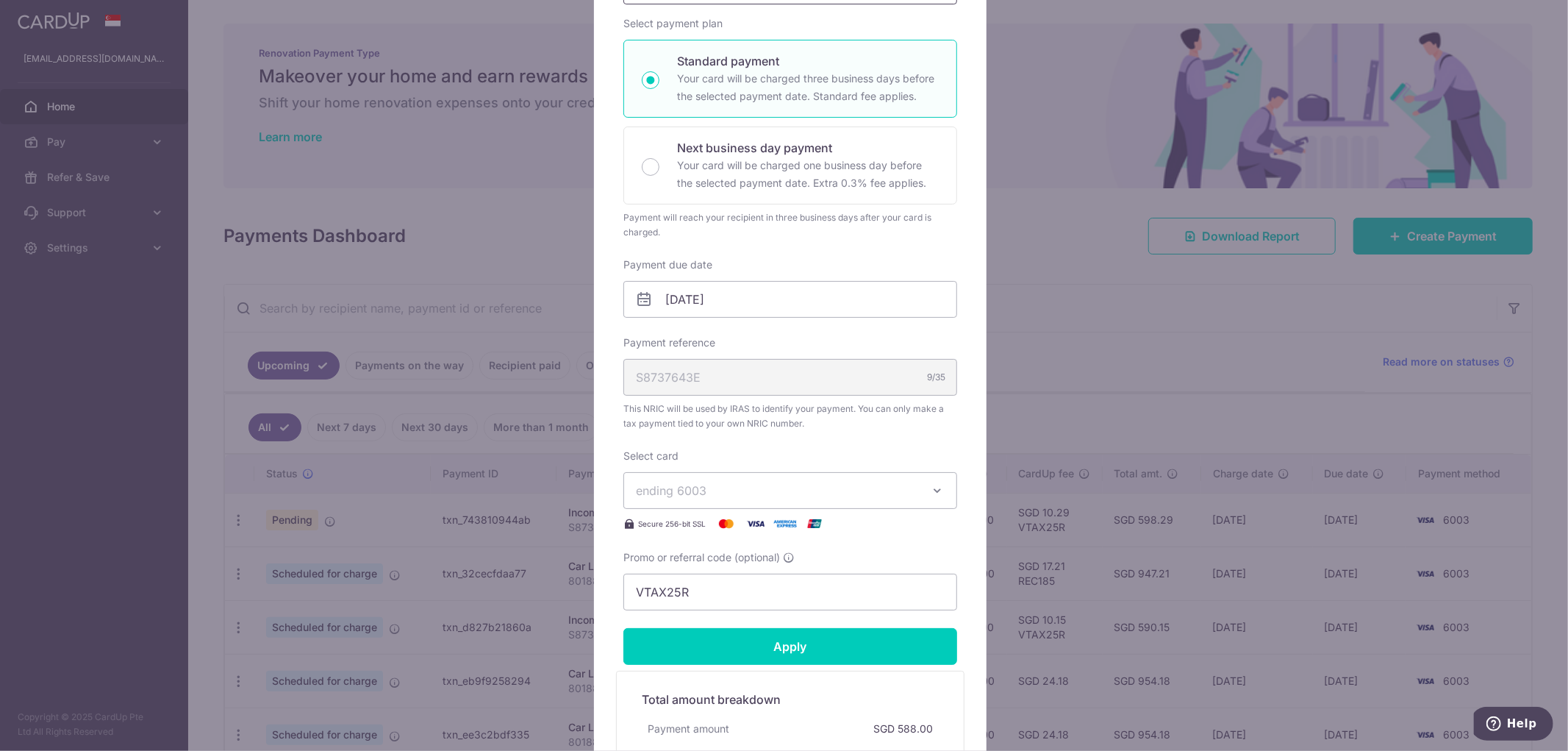
scroll to position [245, 0]
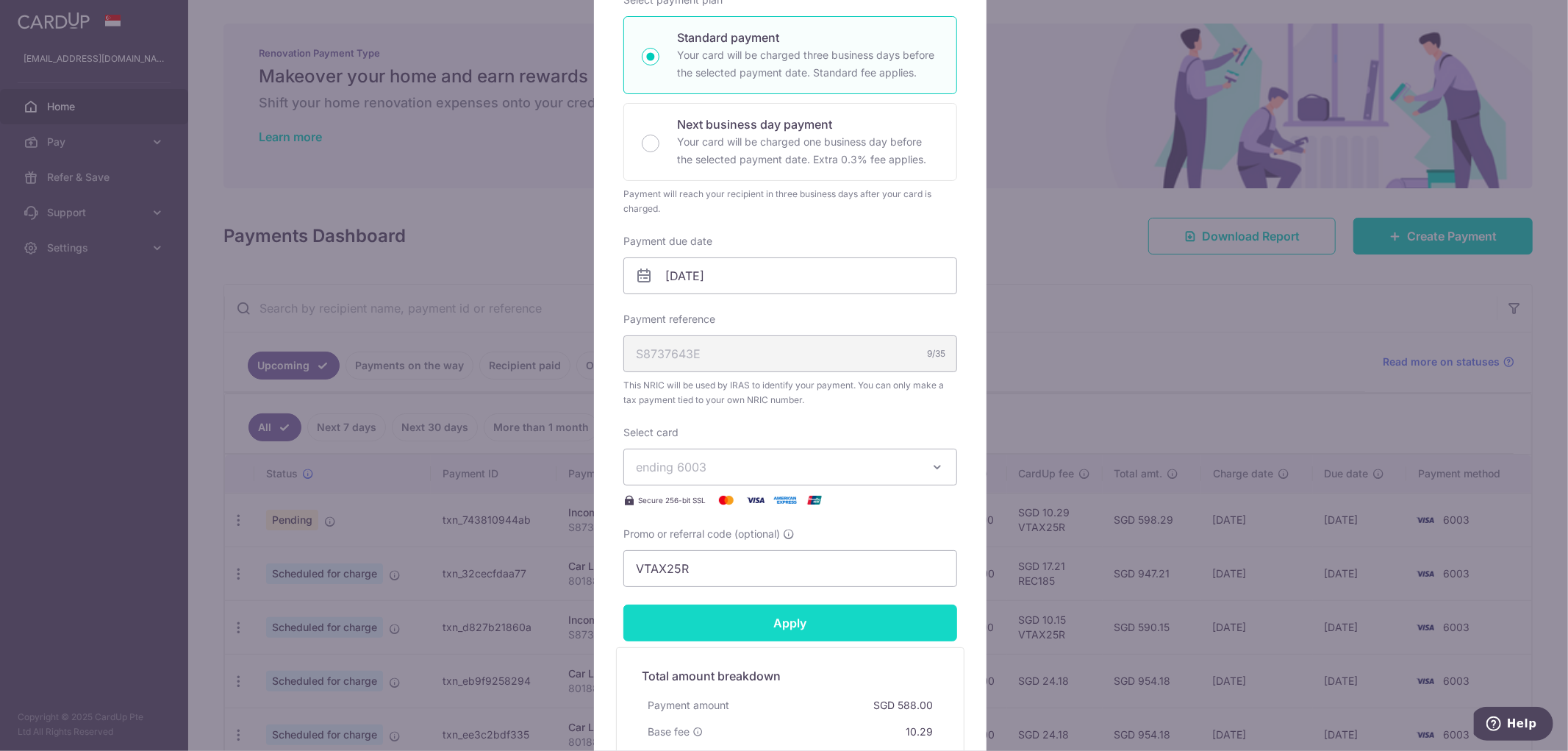
click at [787, 630] on form "By clicking apply, you will make changes to all payments to Inland Revenue Auth…" at bounding box center [790, 365] width 334 height 890
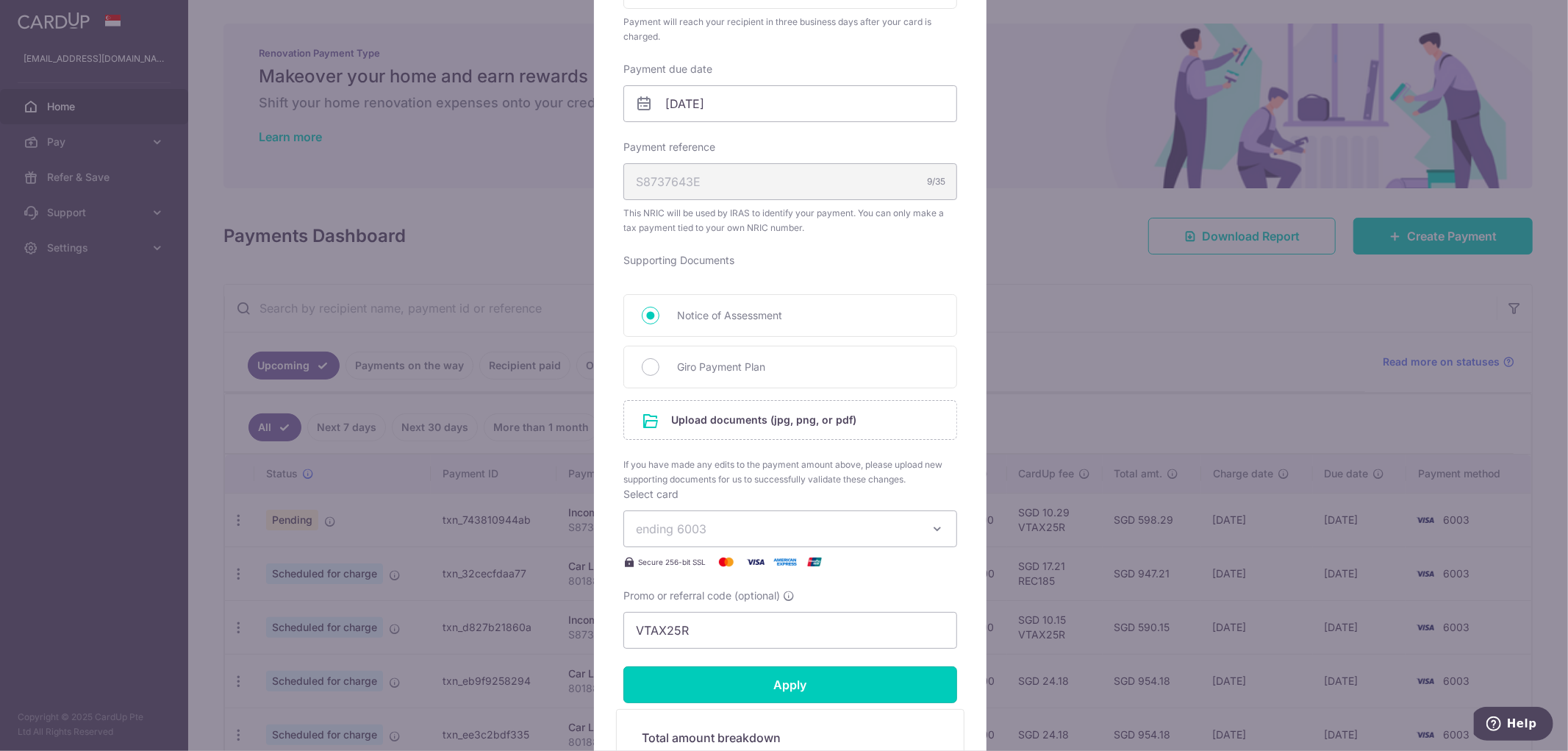
scroll to position [490, 0]
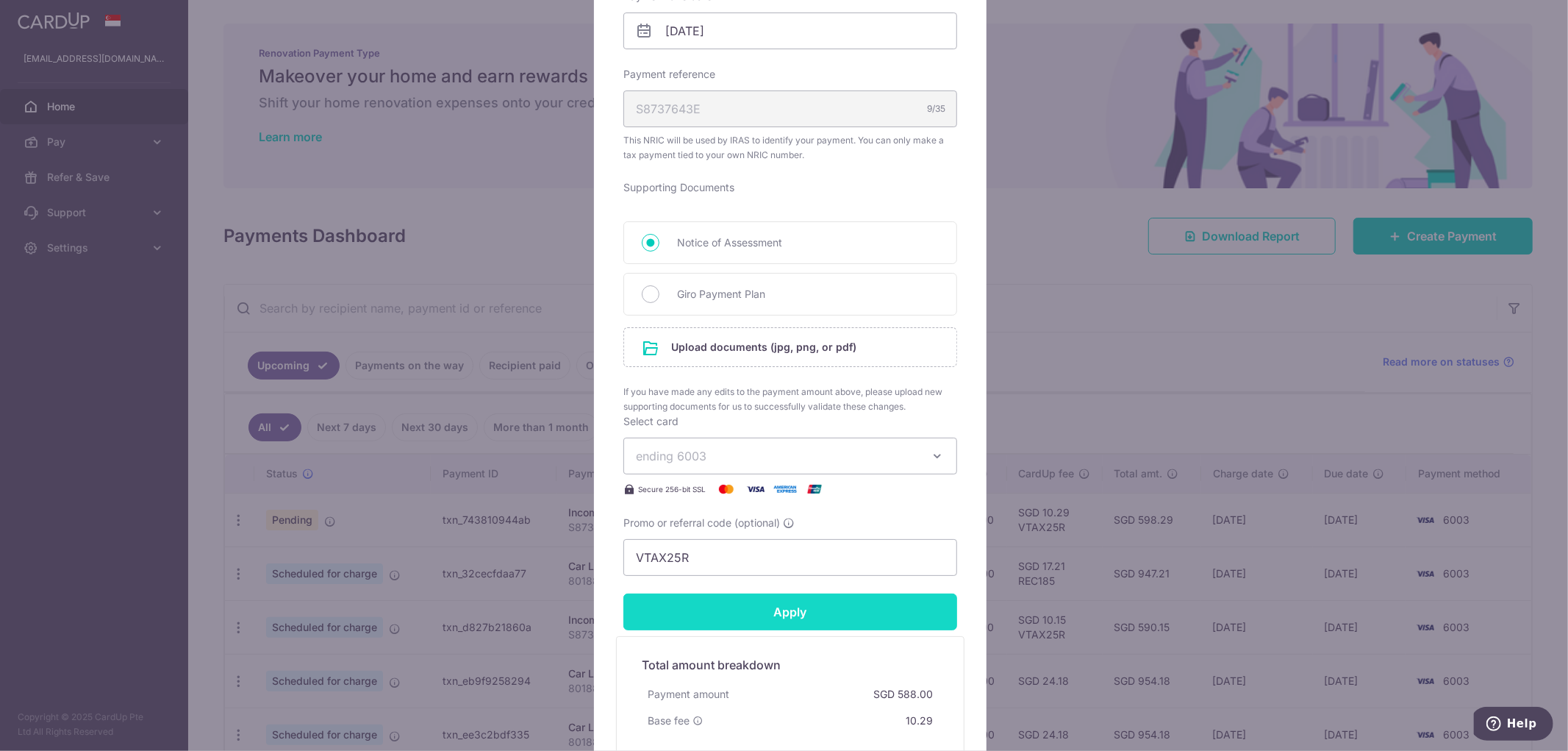
click at [831, 612] on input "Apply" at bounding box center [790, 612] width 334 height 37
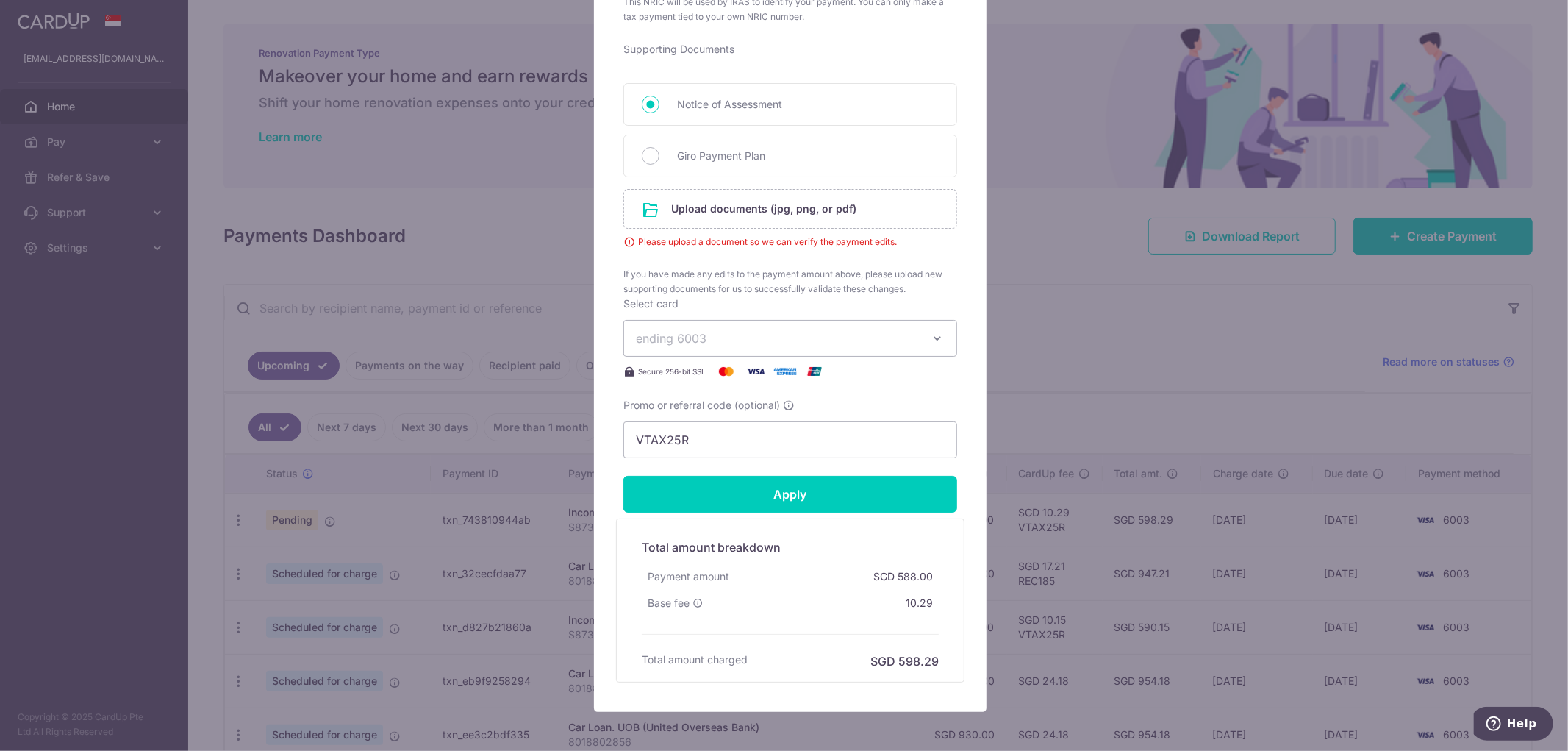
scroll to position [653, 0]
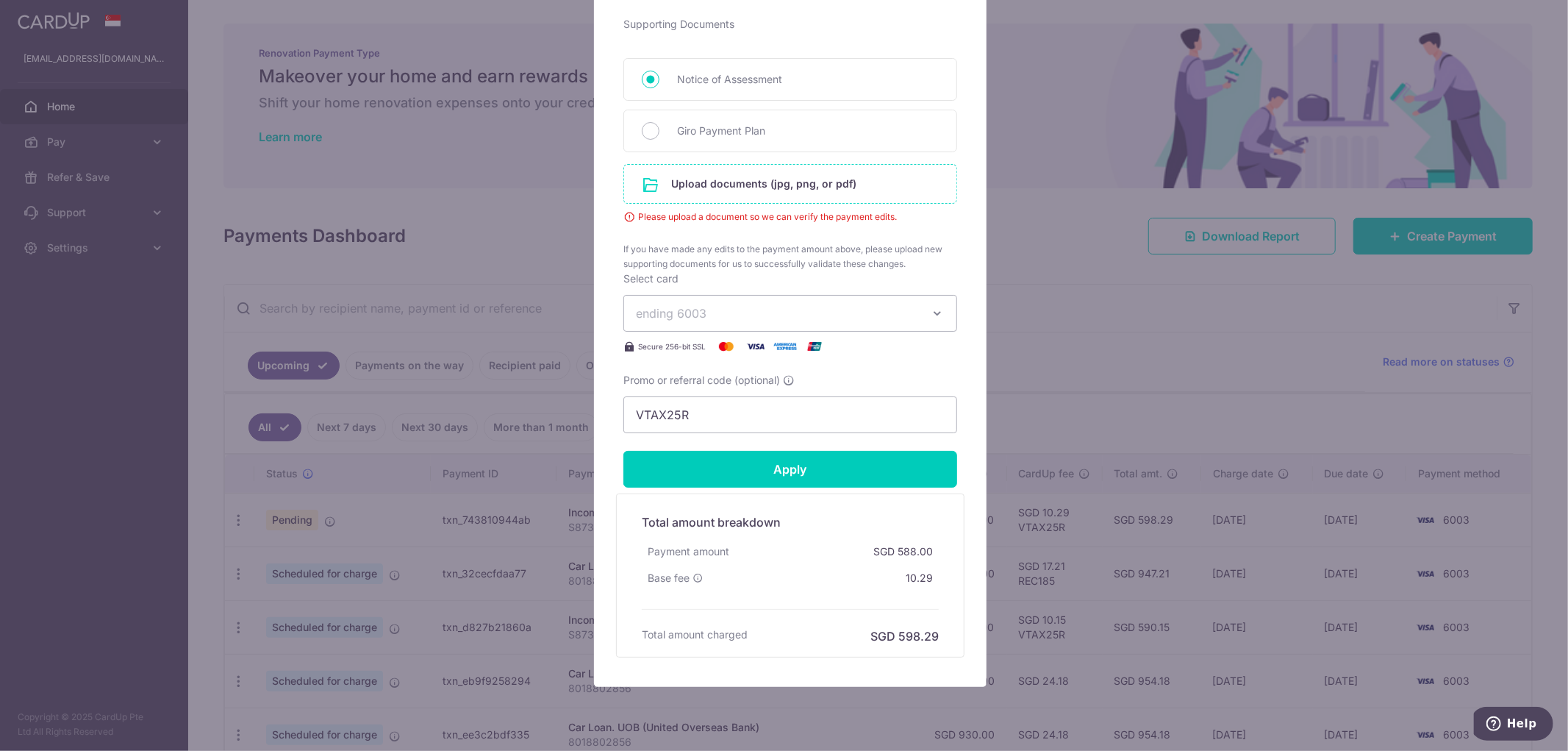
click at [777, 184] on input "file" at bounding box center [790, 184] width 332 height 38
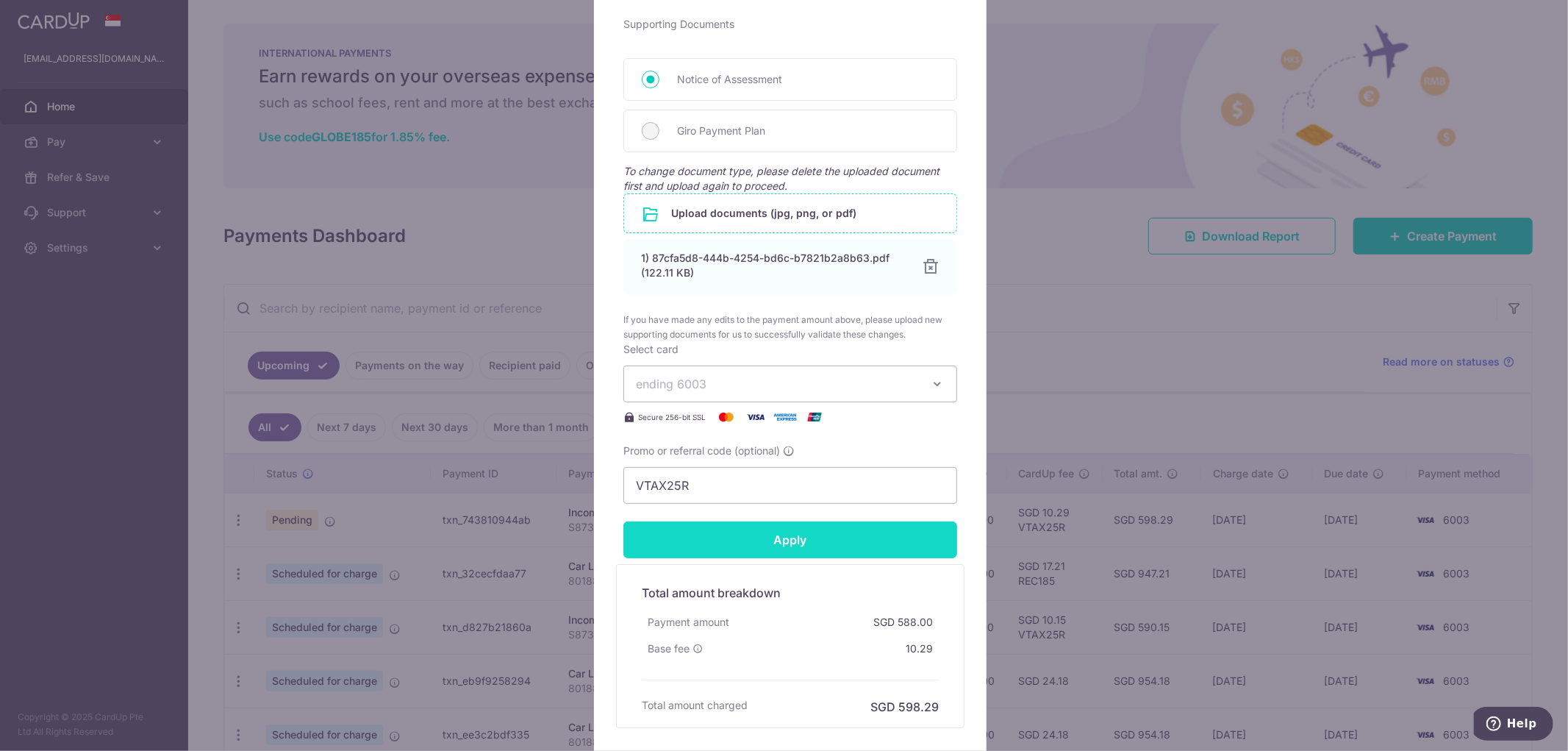
click at [773, 549] on input "Apply" at bounding box center [790, 539] width 334 height 37
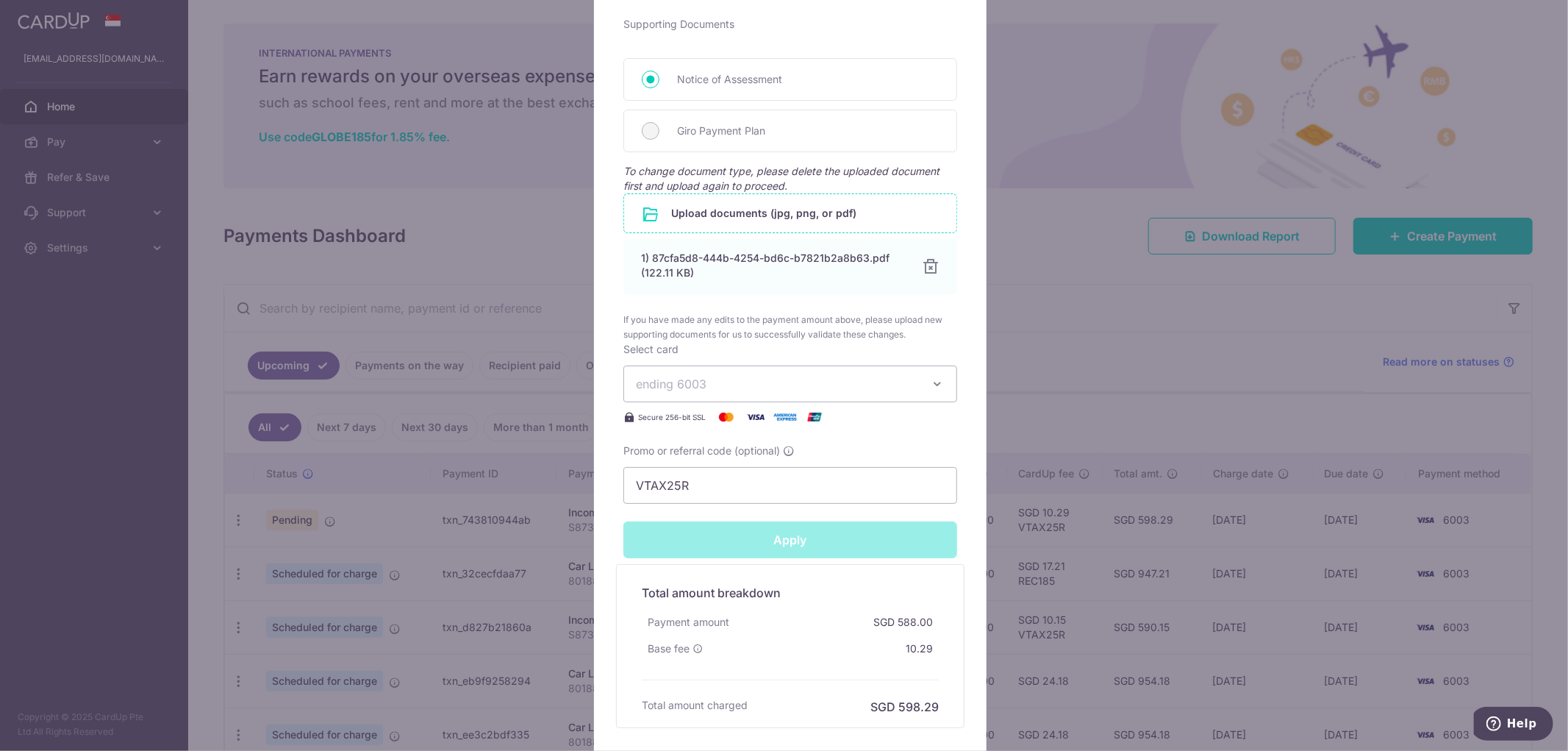
type input "Successfully Applied"
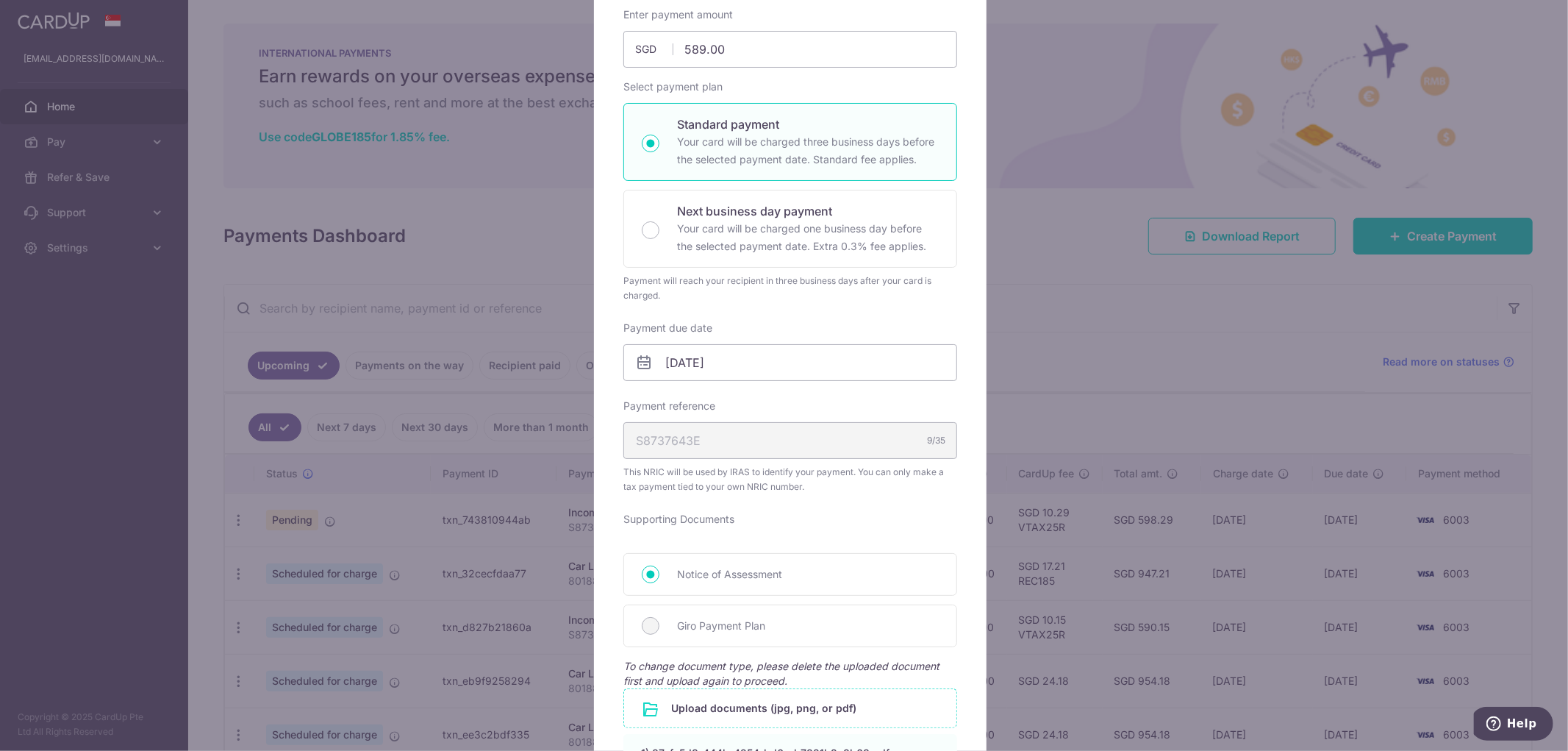
scroll to position [133, 0]
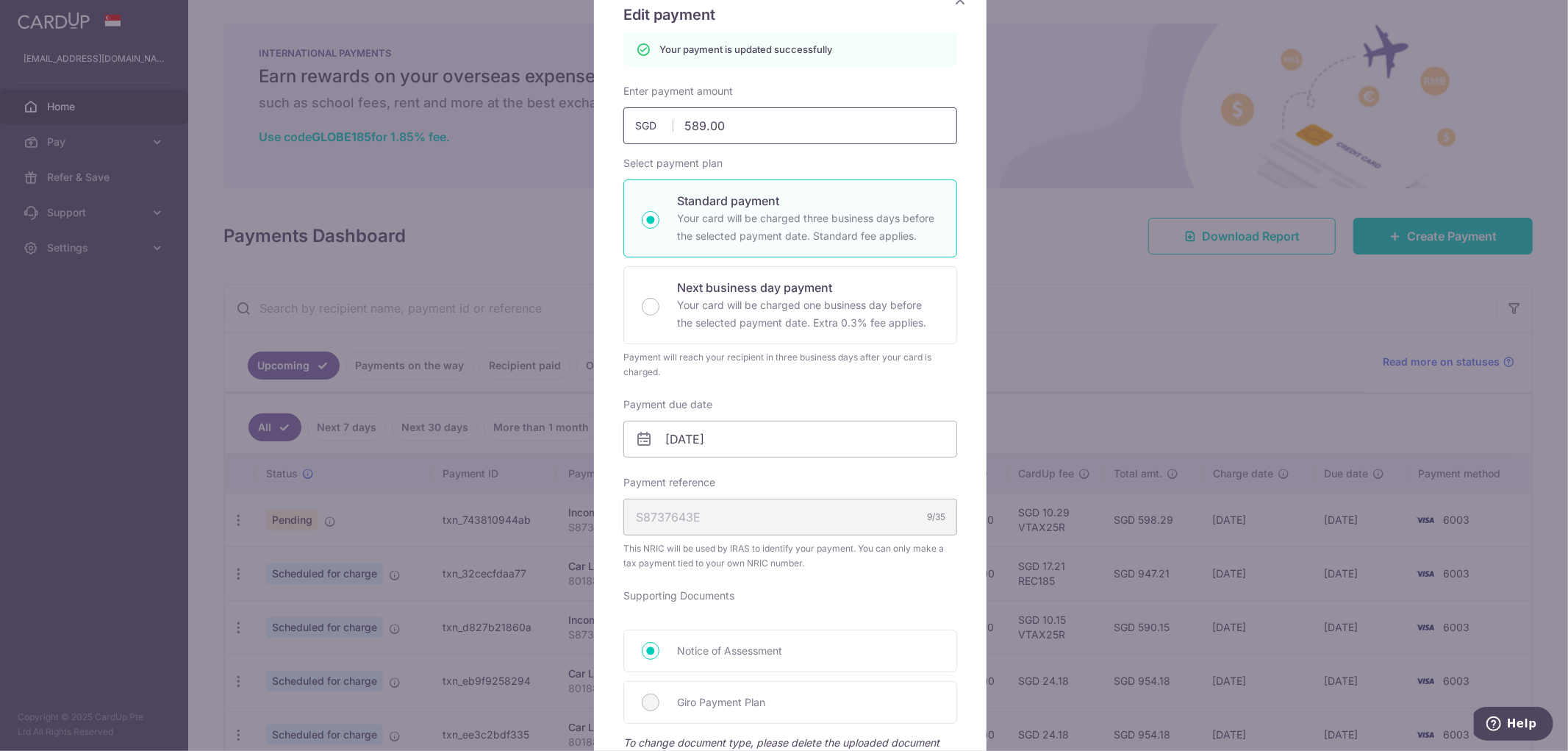
drag, startPoint x: 700, startPoint y: 122, endPoint x: 686, endPoint y: 125, distance: 14.3
click at [686, 125] on input "589.00" at bounding box center [790, 125] width 334 height 37
type input "59.00"
type input "Apply"
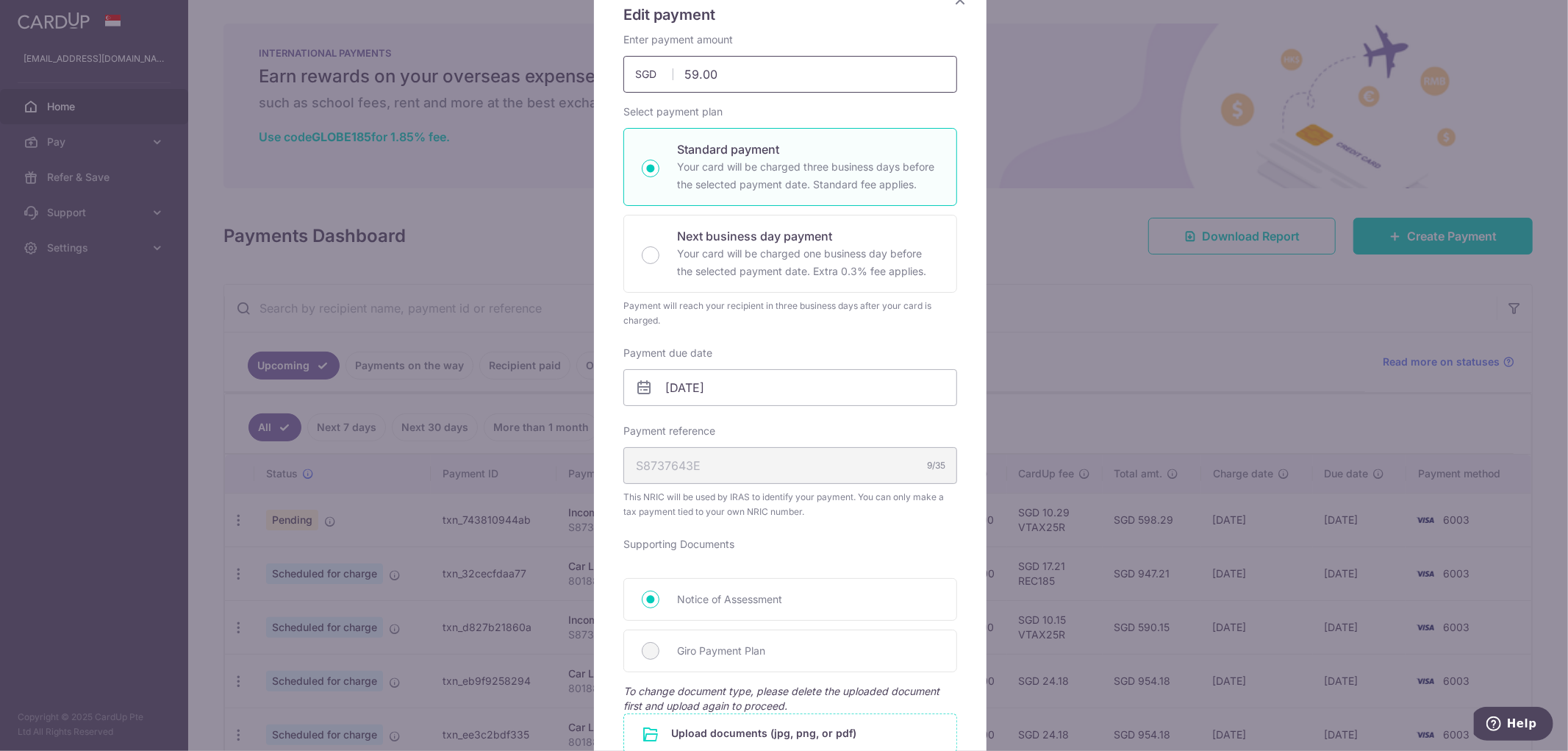
type input "590.00"
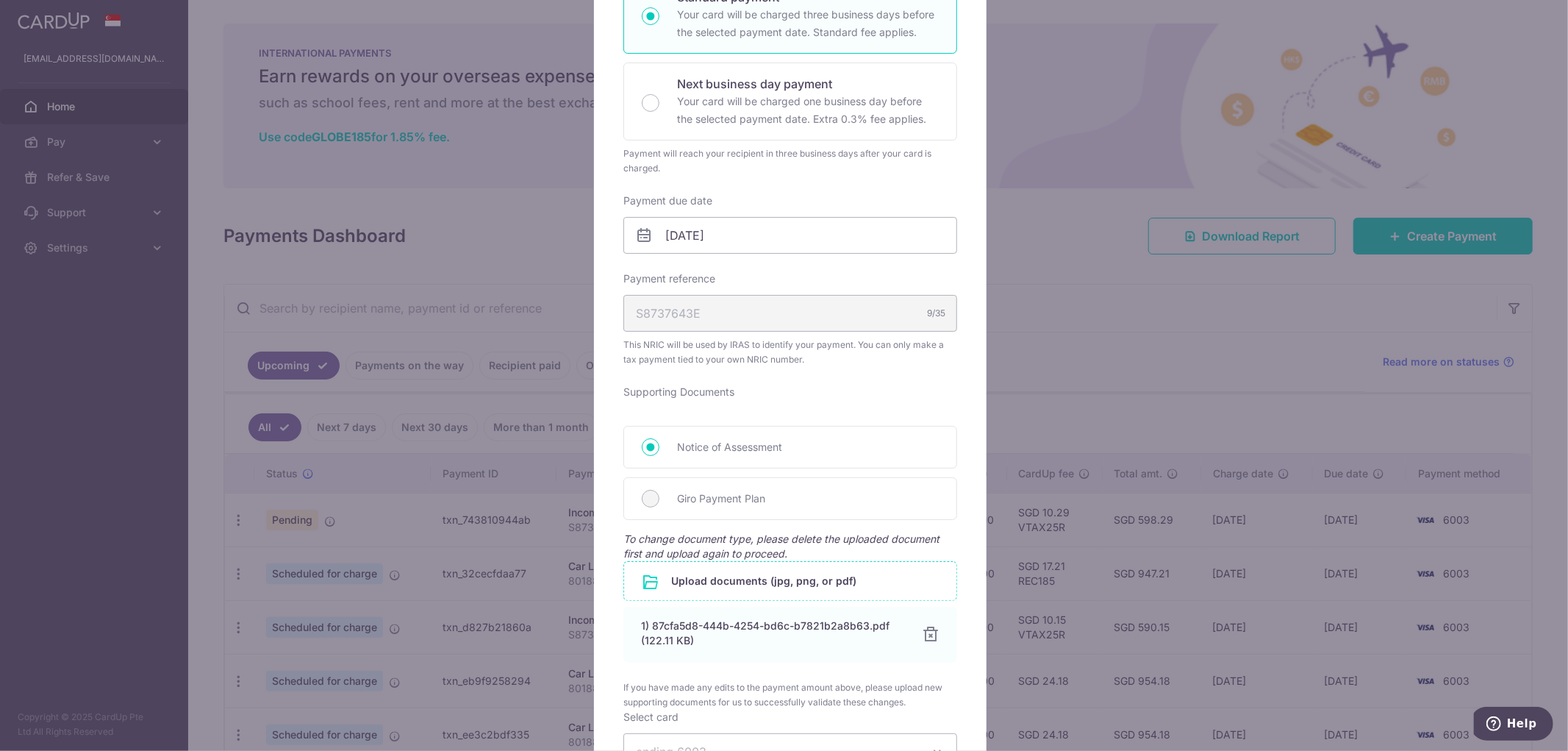
scroll to position [623, 0]
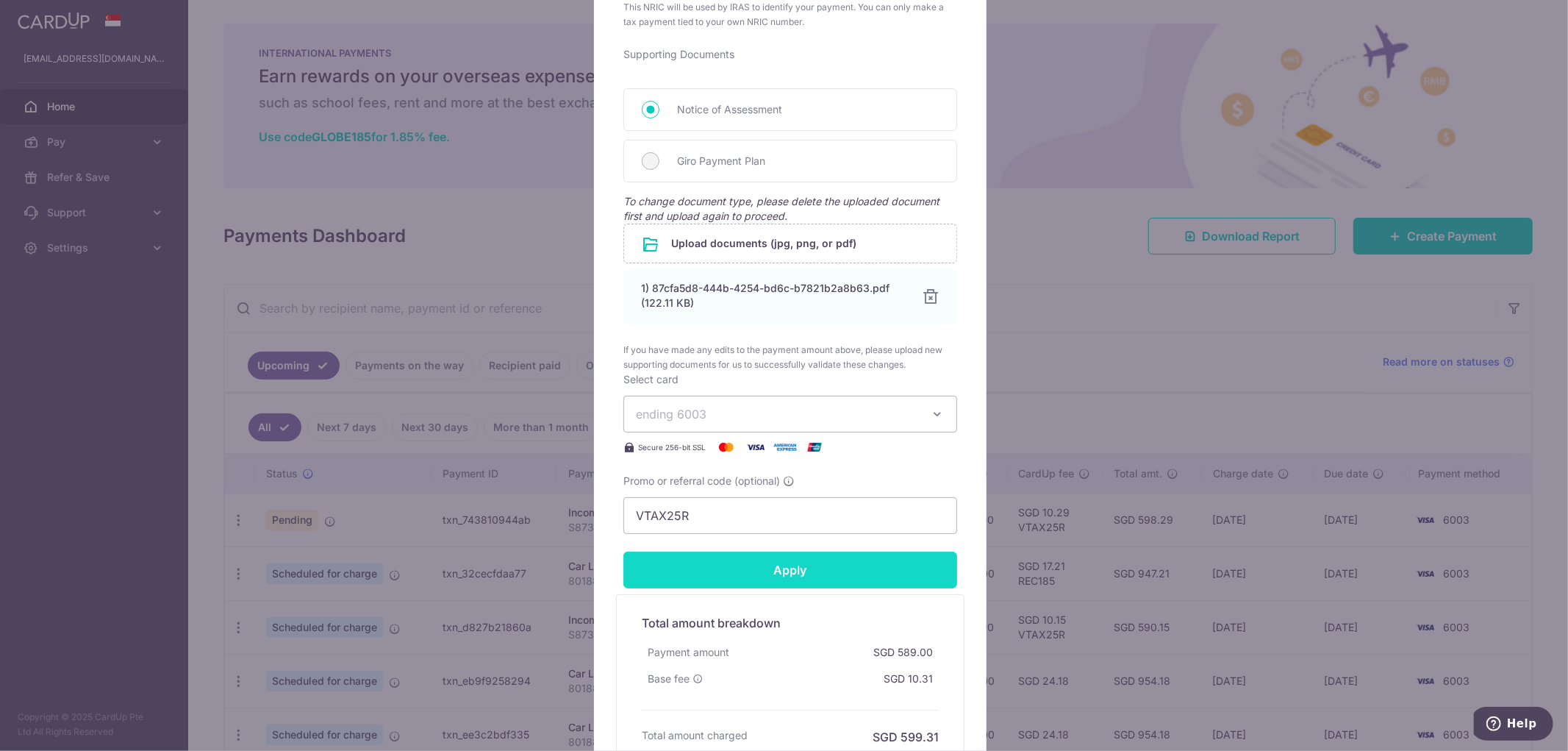
click at [778, 565] on input "Apply" at bounding box center [790, 570] width 334 height 37
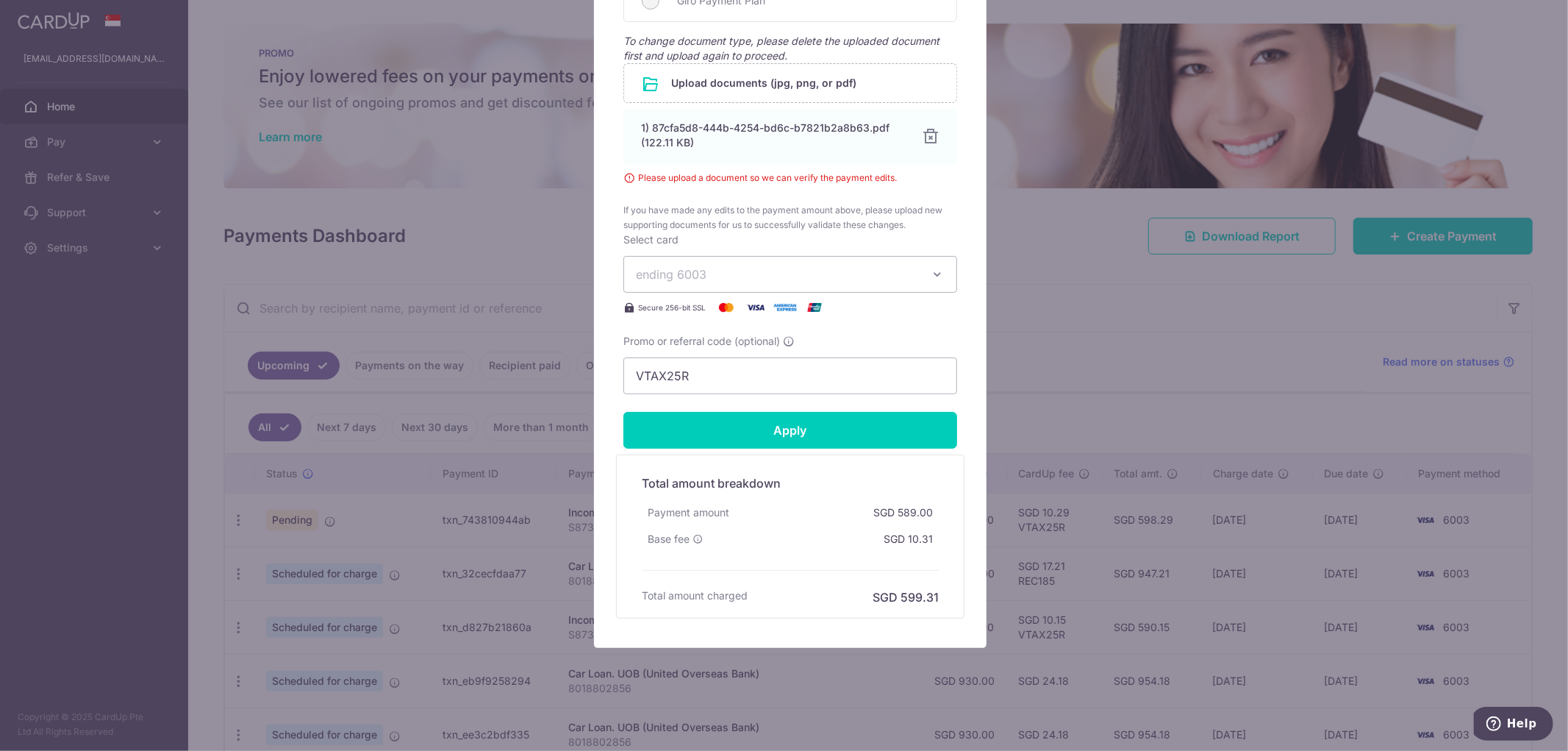
scroll to position [787, 0]
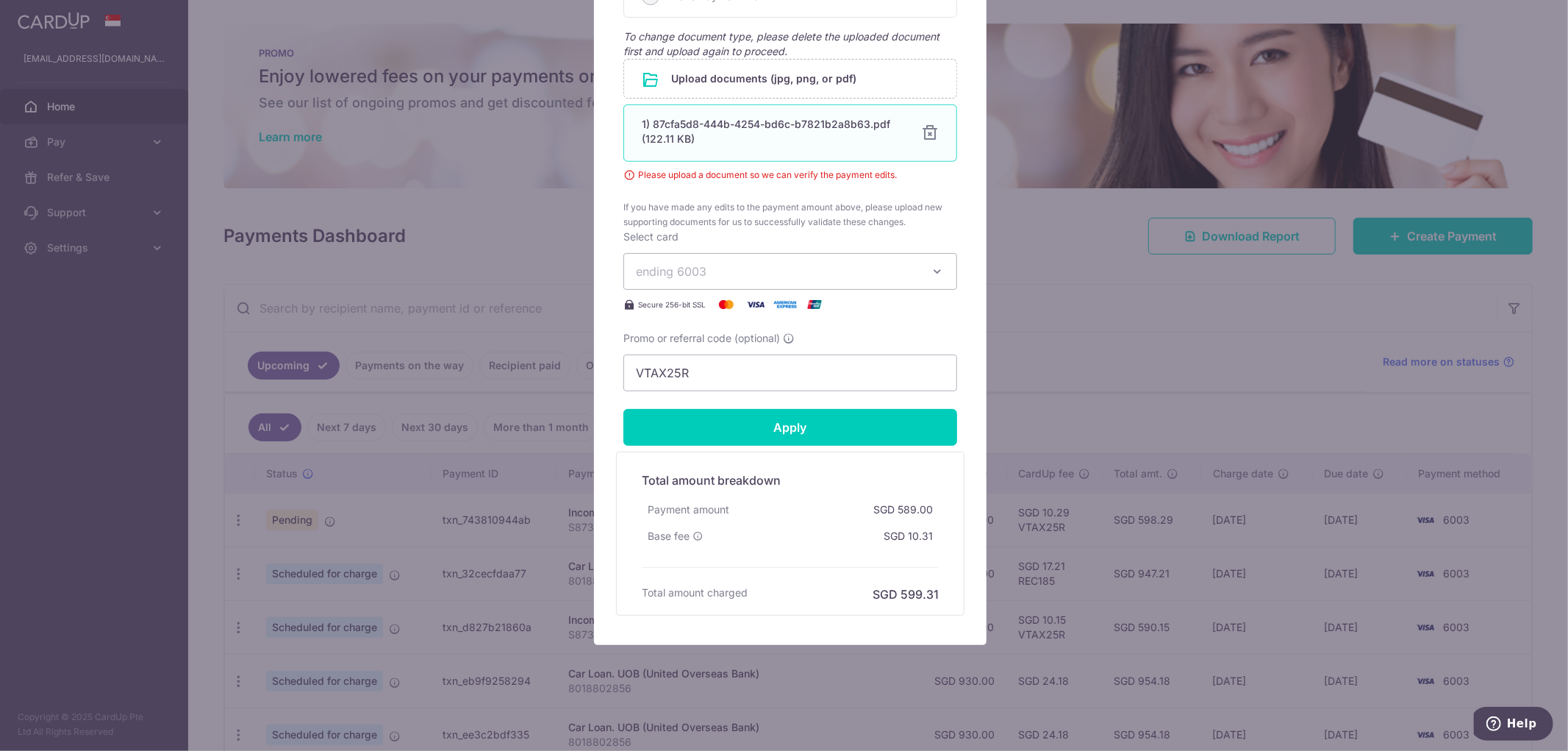
click at [924, 135] on div at bounding box center [930, 133] width 17 height 17
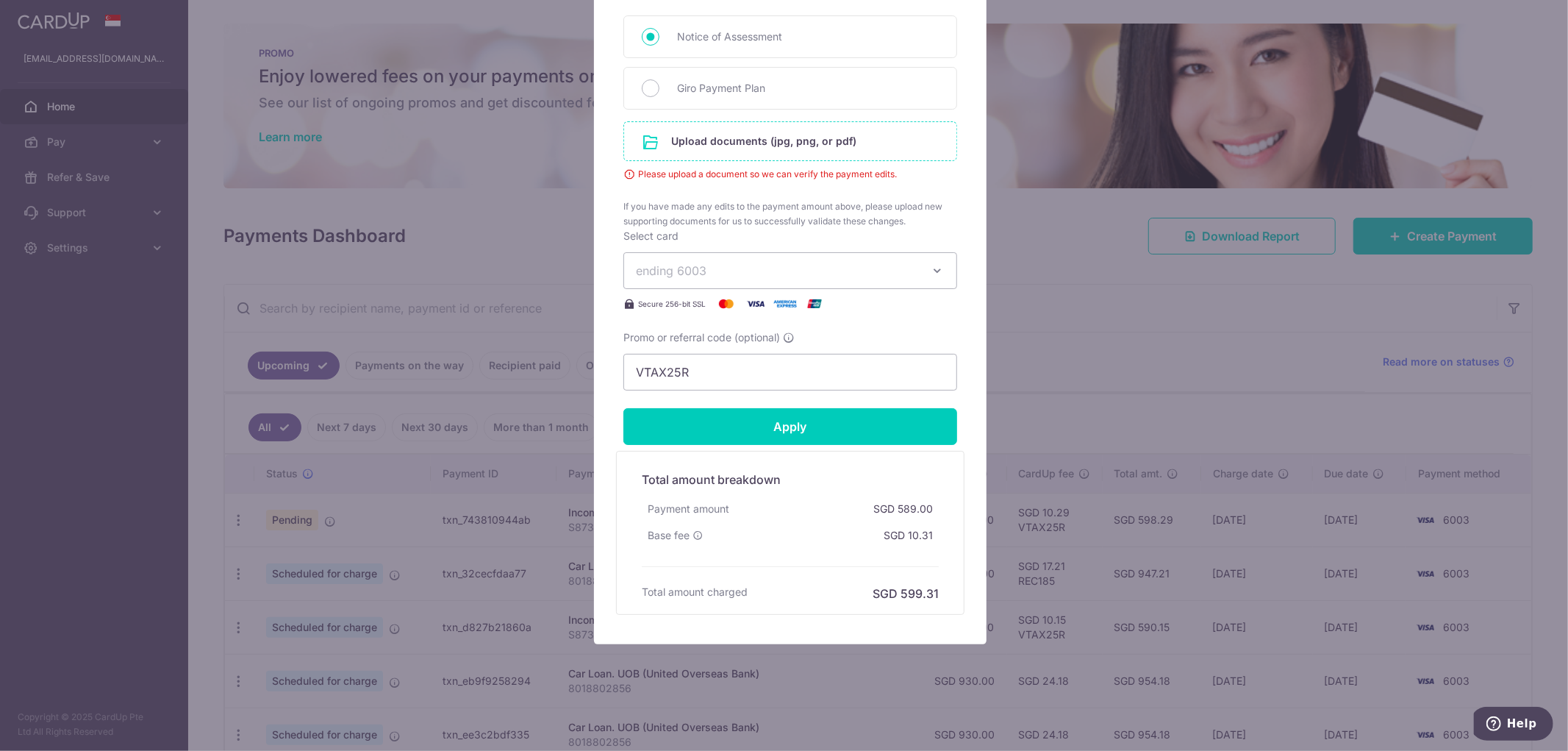
scroll to position [697, 0]
click at [751, 139] on input "file" at bounding box center [790, 141] width 332 height 38
click at [630, 85] on div "Giro Payment Plan" at bounding box center [790, 88] width 334 height 43
click at [648, 91] on input "Giro Payment Plan" at bounding box center [651, 88] width 17 height 17
radio input "true"
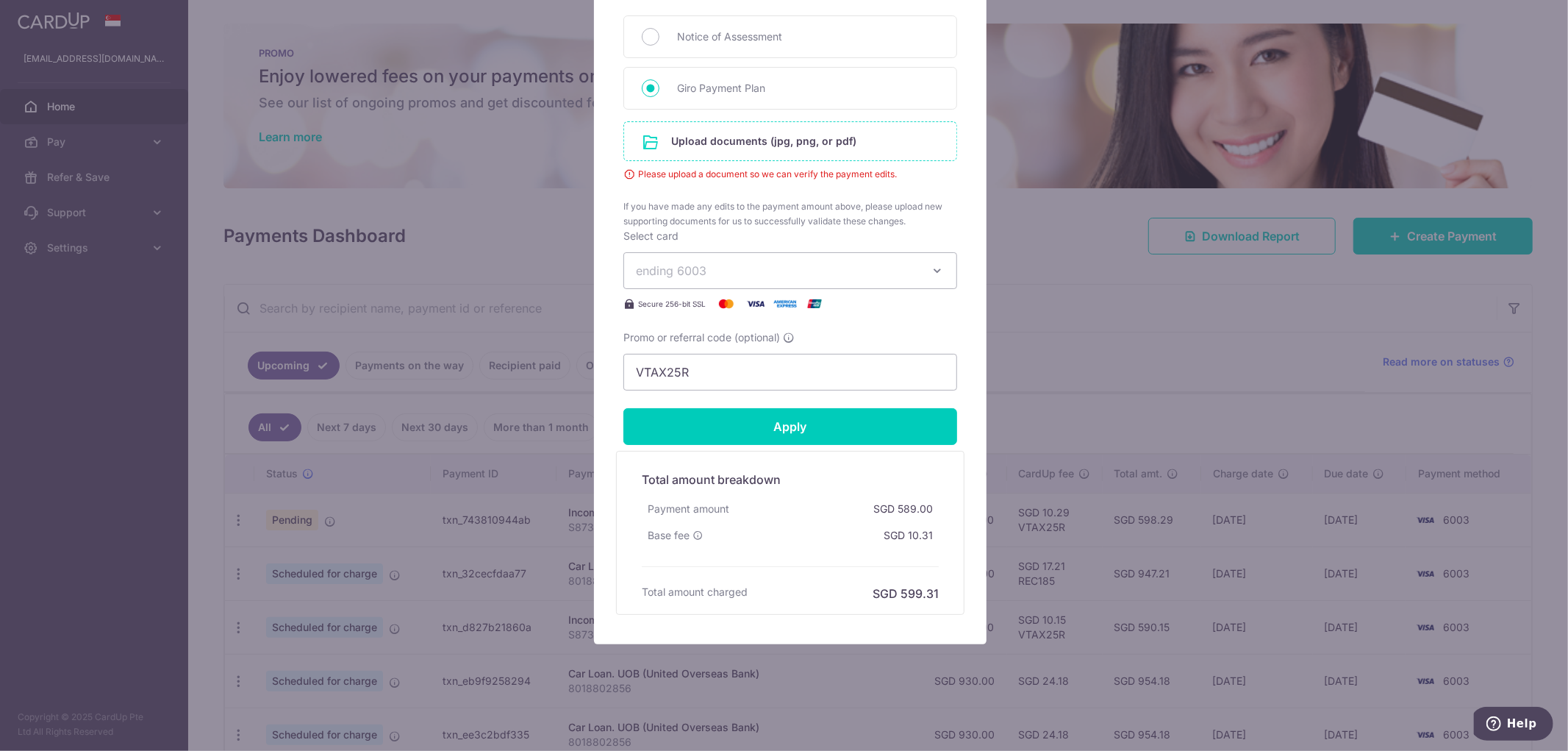
click at [664, 130] on input "file" at bounding box center [790, 141] width 332 height 38
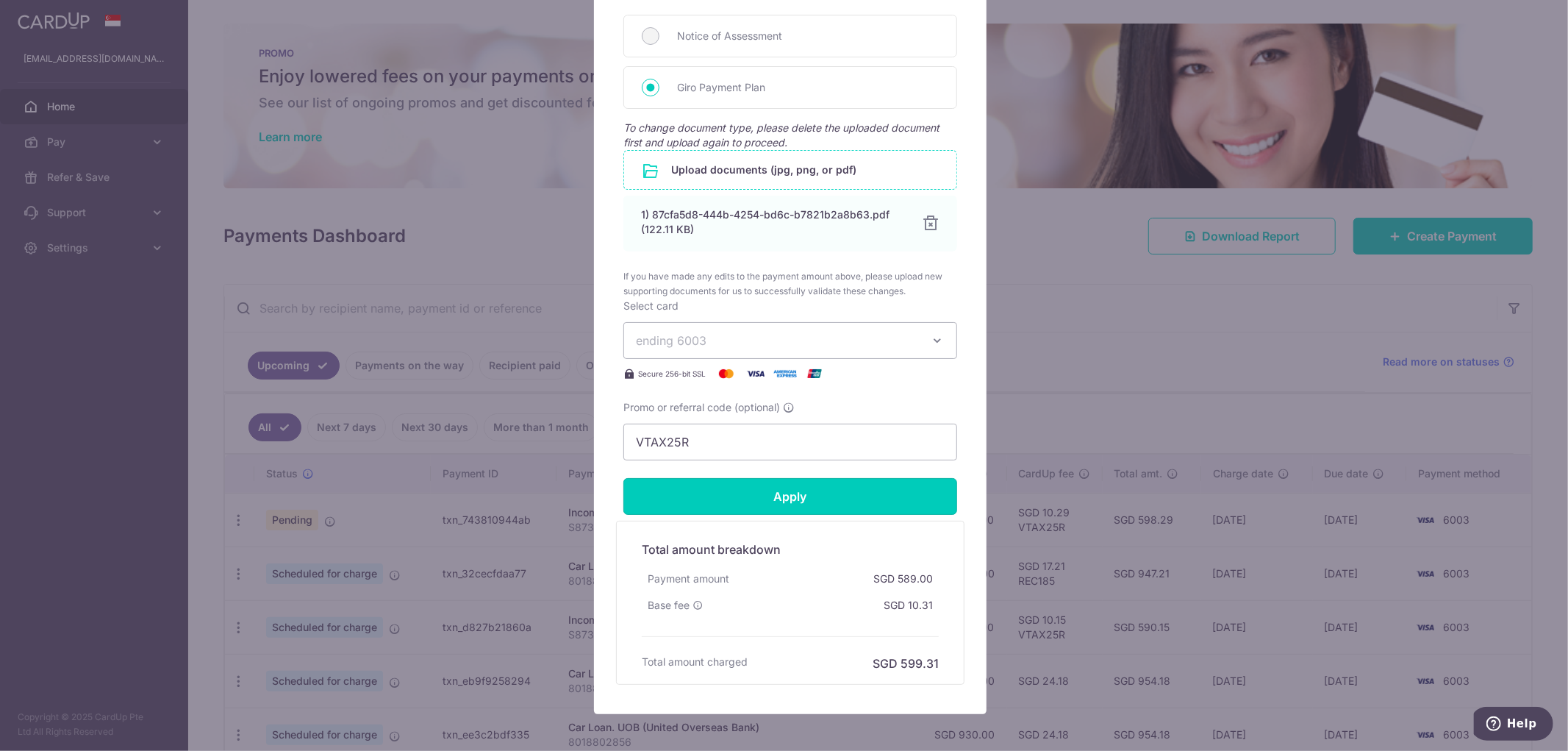
click at [796, 481] on input "Apply" at bounding box center [790, 496] width 334 height 37
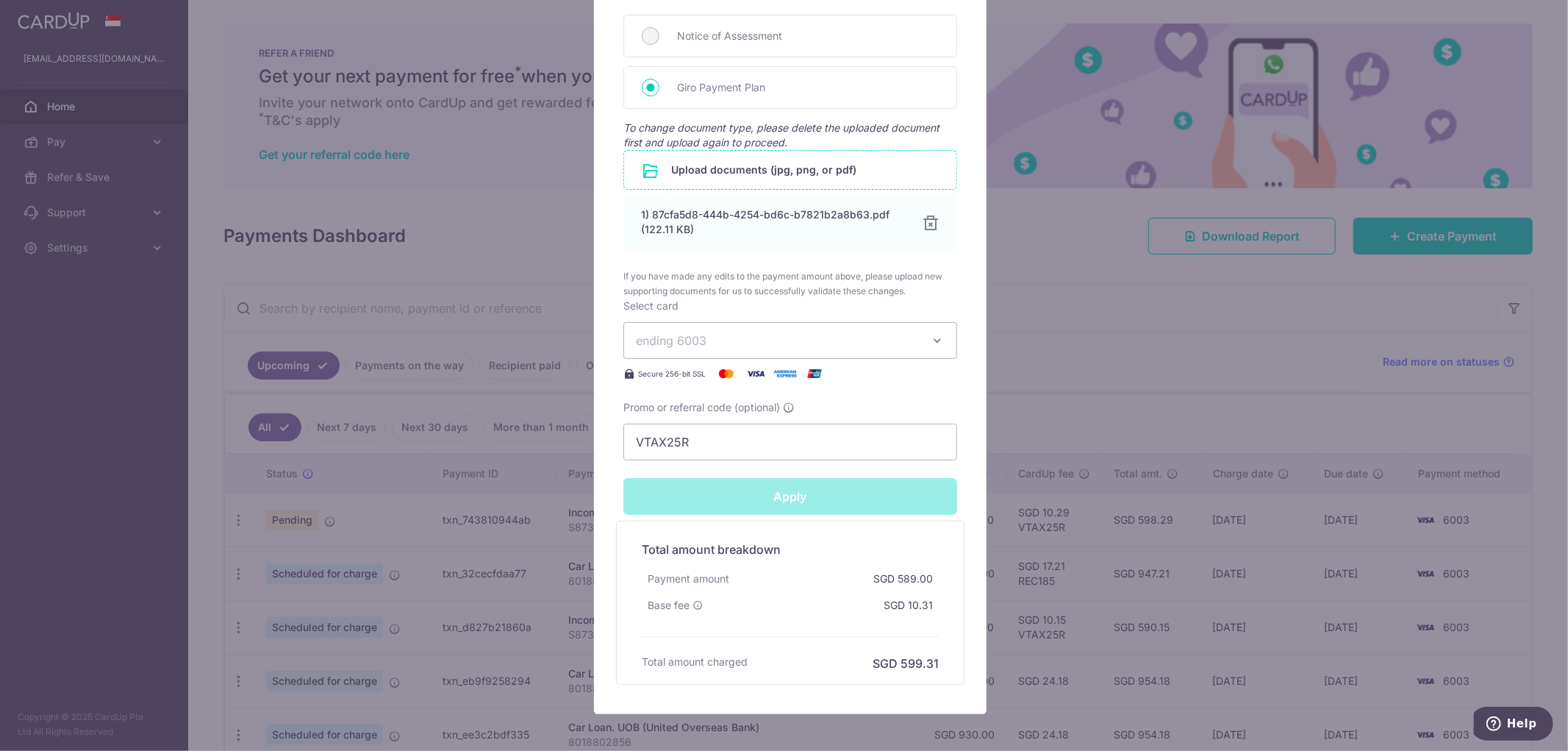
type input "Successfully Applied"
click at [1014, 376] on div "Edit payment By clicking apply, you will make changes to all payments to Inland…" at bounding box center [784, 375] width 1568 height 751
